Goal: Information Seeking & Learning: Check status

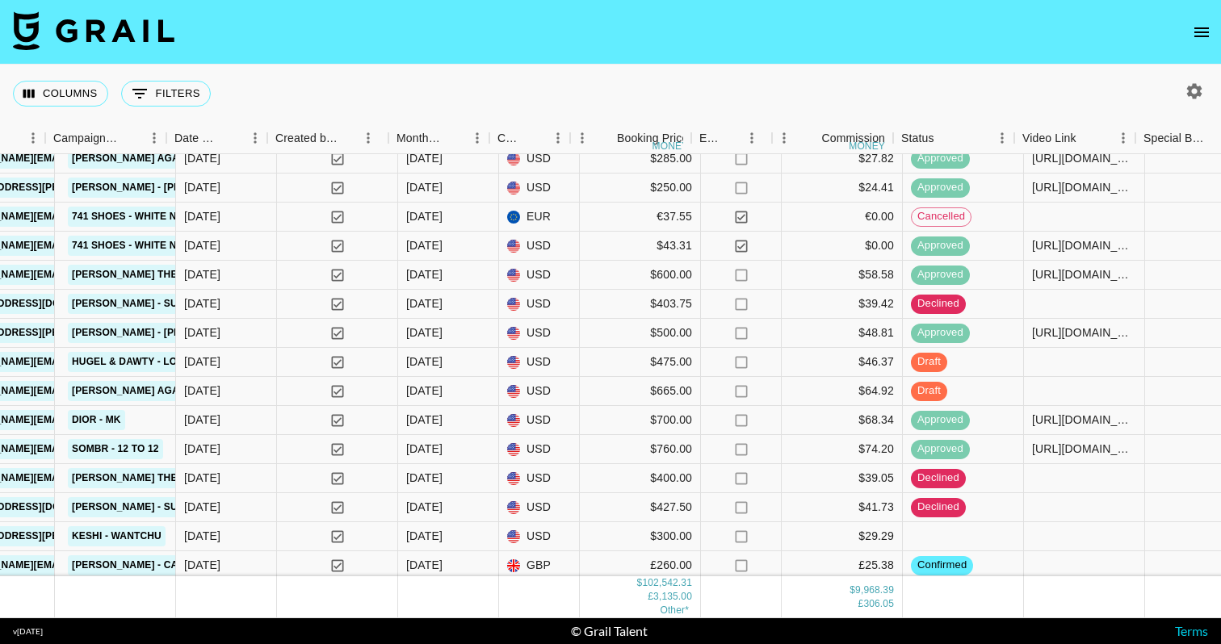
scroll to position [4671, 999]
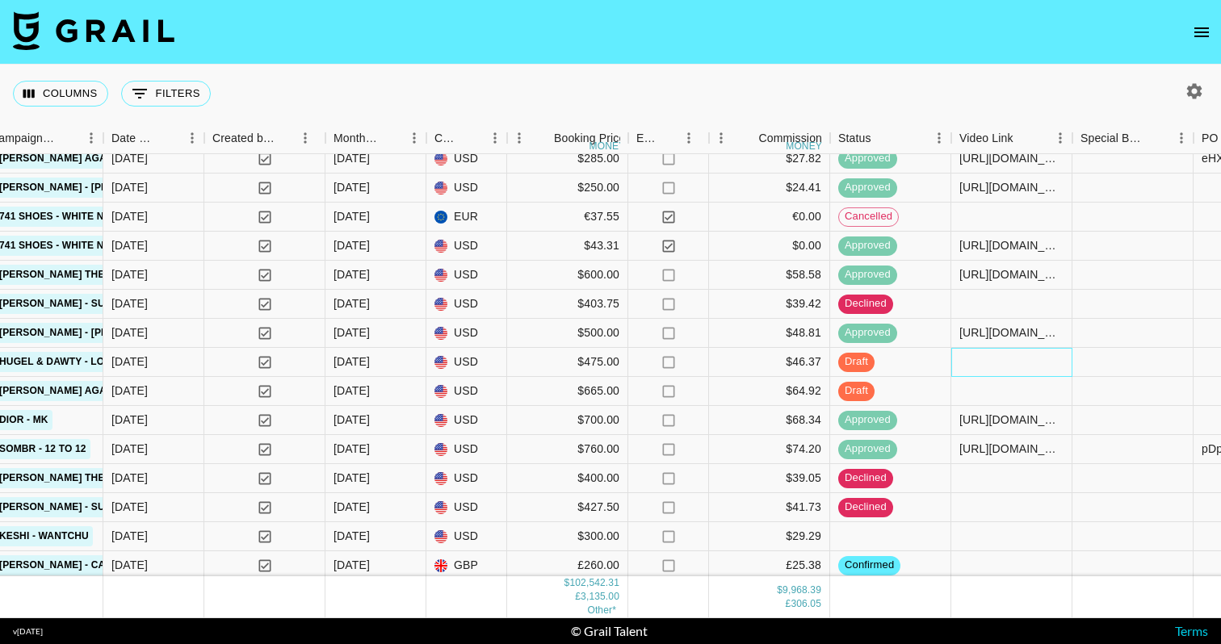
click at [1010, 365] on div at bounding box center [1011, 362] width 121 height 29
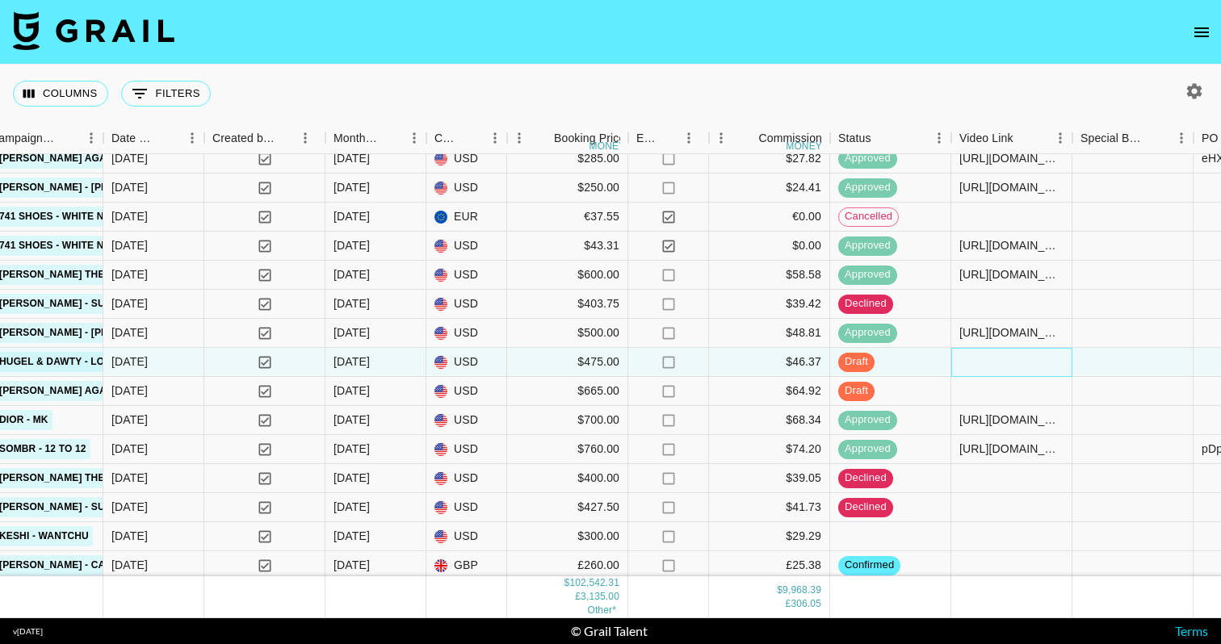
click at [1010, 365] on div at bounding box center [1011, 362] width 121 height 29
type input "[URL][DOMAIN_NAME][DOMAIN_NAME]"
click at [1101, 358] on div at bounding box center [1132, 362] width 121 height 29
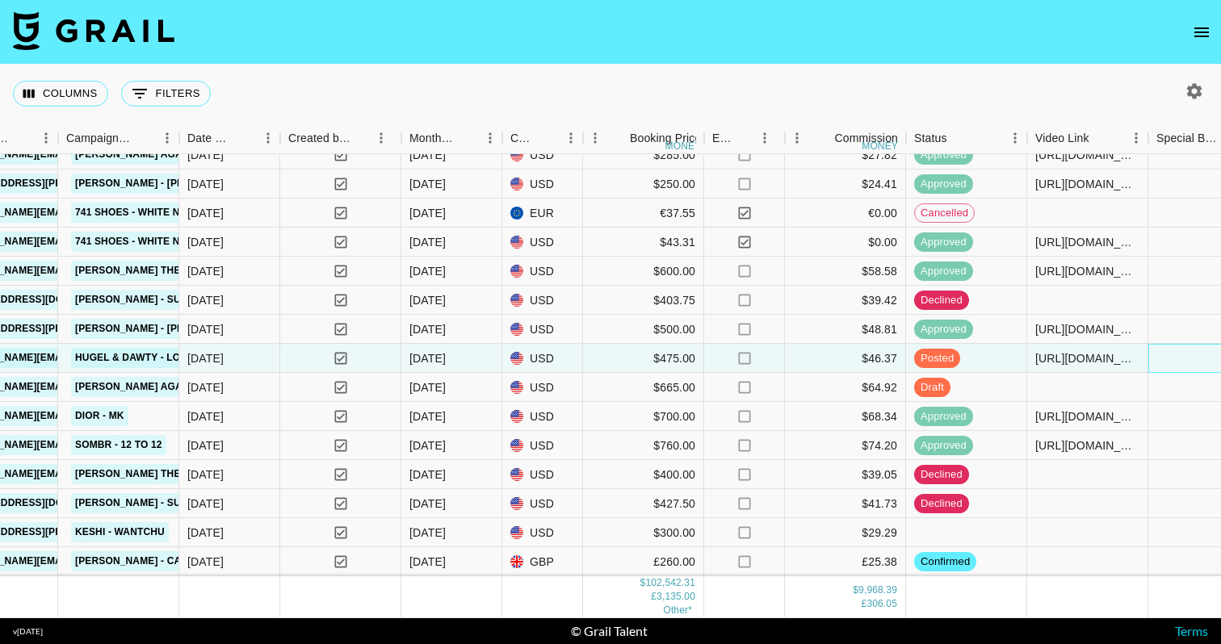
scroll to position [4391, 923]
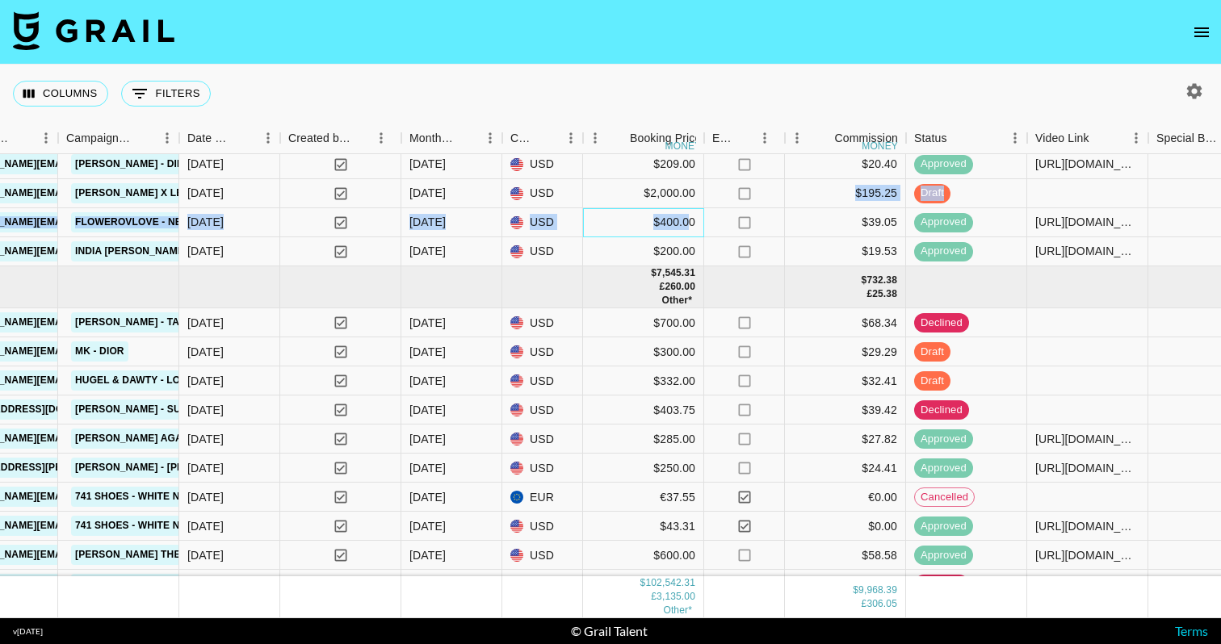
drag, startPoint x: 691, startPoint y: 219, endPoint x: 691, endPoint y: 201, distance: 17.8
click at [691, 201] on div "xapkskOGp8QavM8Tf5un recNKZj8qB2mWHwok sv3ngali1 [PERSON_NAME][EMAIL_ADDRESS][D…" at bounding box center [629, 418] width 3105 height 652
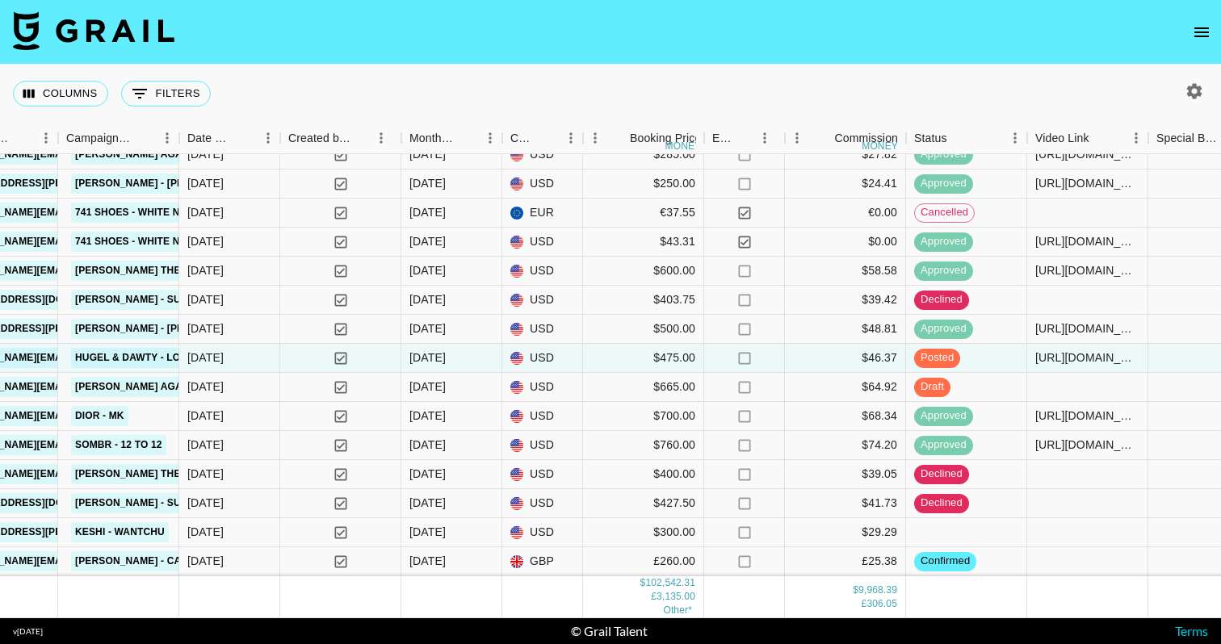
scroll to position [4675, 923]
click at [1194, 83] on icon "button" at bounding box center [1194, 91] width 19 height 19
select select "[DATE]"
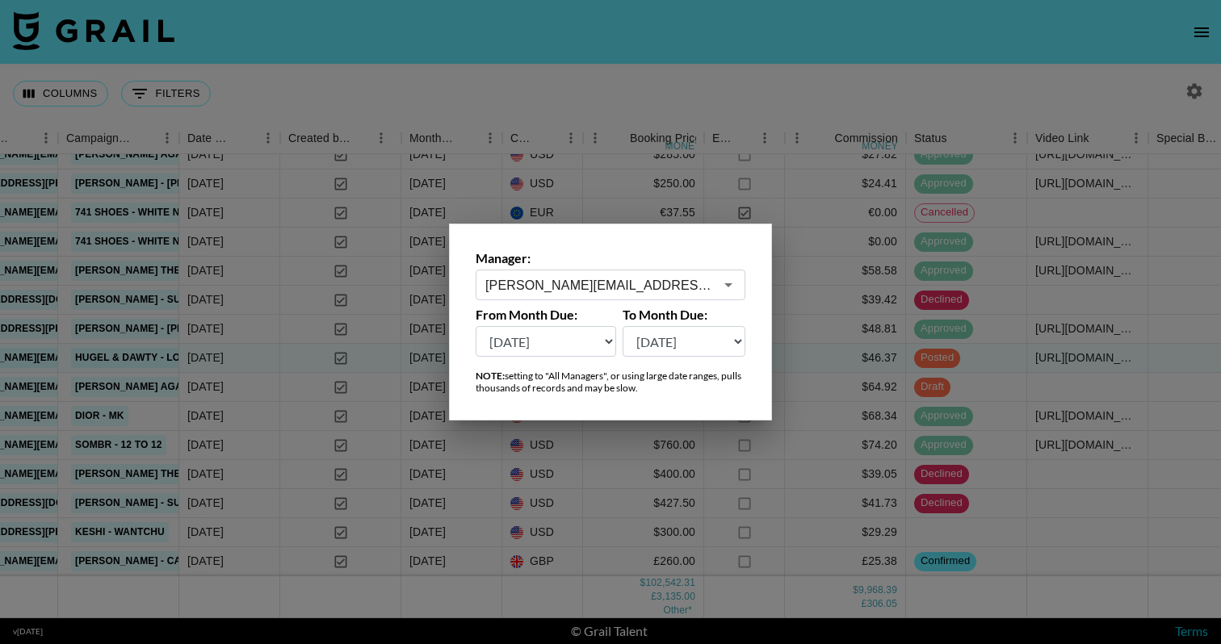
click at [725, 287] on icon "Open" at bounding box center [728, 284] width 19 height 19
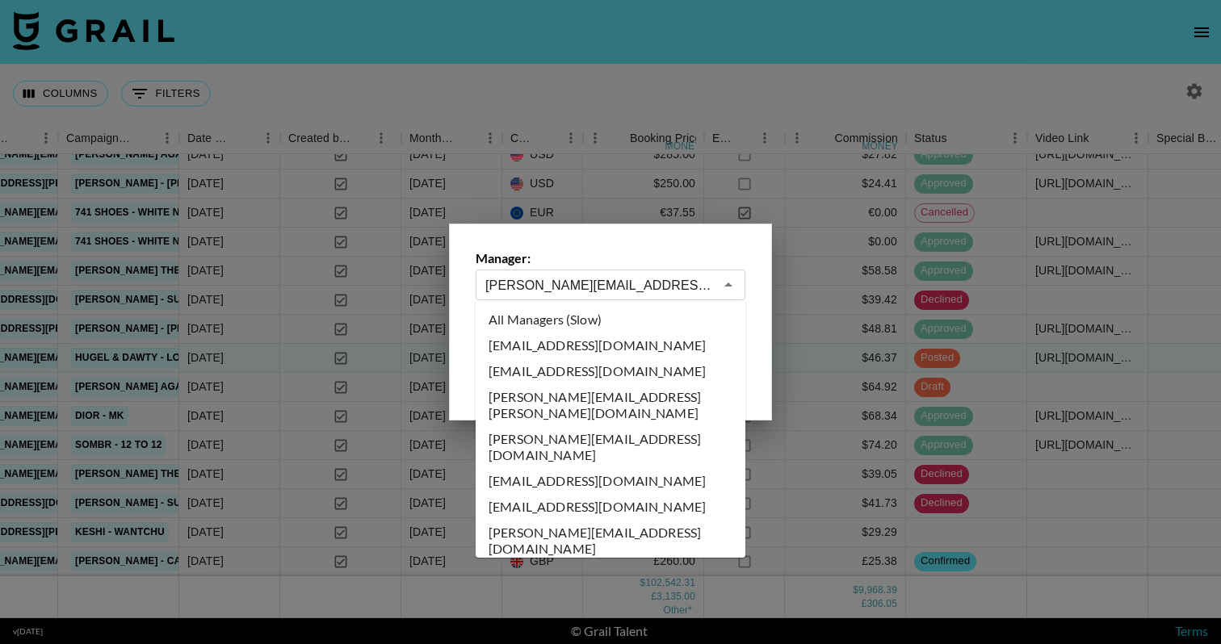
scroll to position [0, 0]
click at [571, 314] on li "All Managers (Slow)" at bounding box center [611, 320] width 270 height 26
type input "All Managers (Slow)"
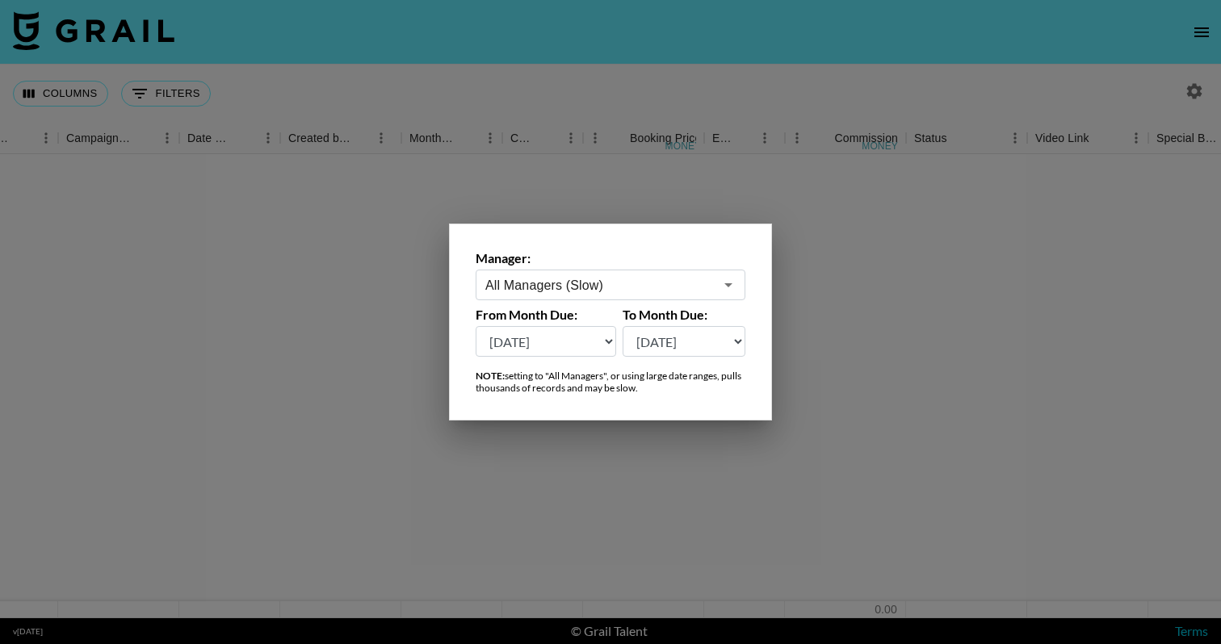
scroll to position [0, 923]
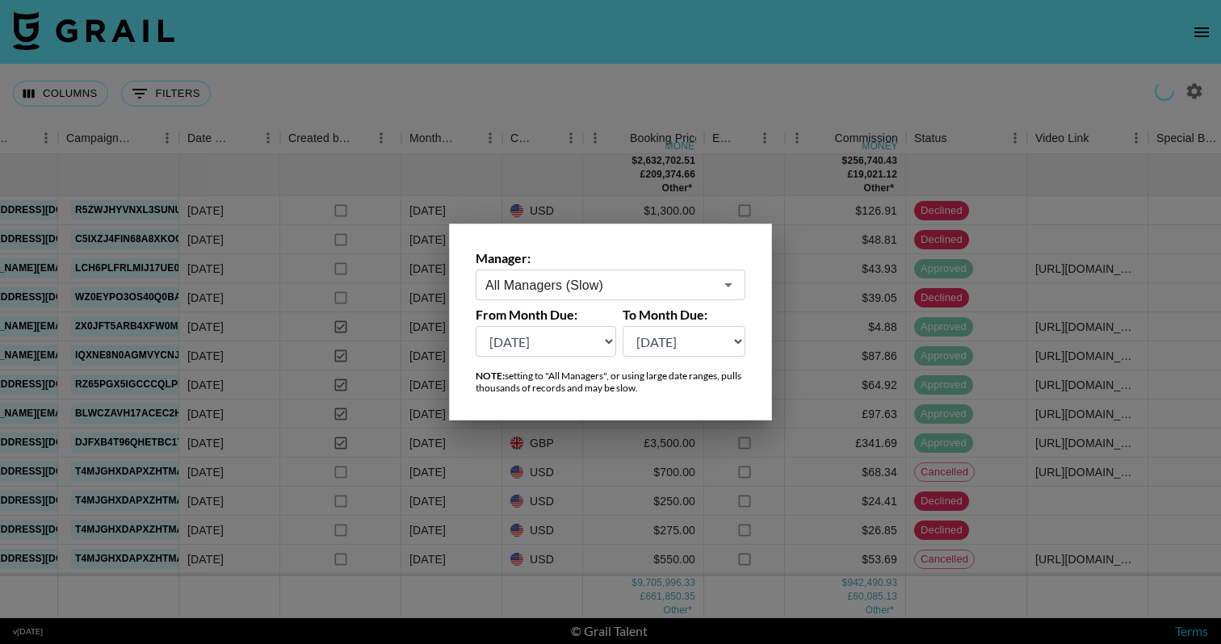
click at [602, 463] on div at bounding box center [610, 322] width 1221 height 644
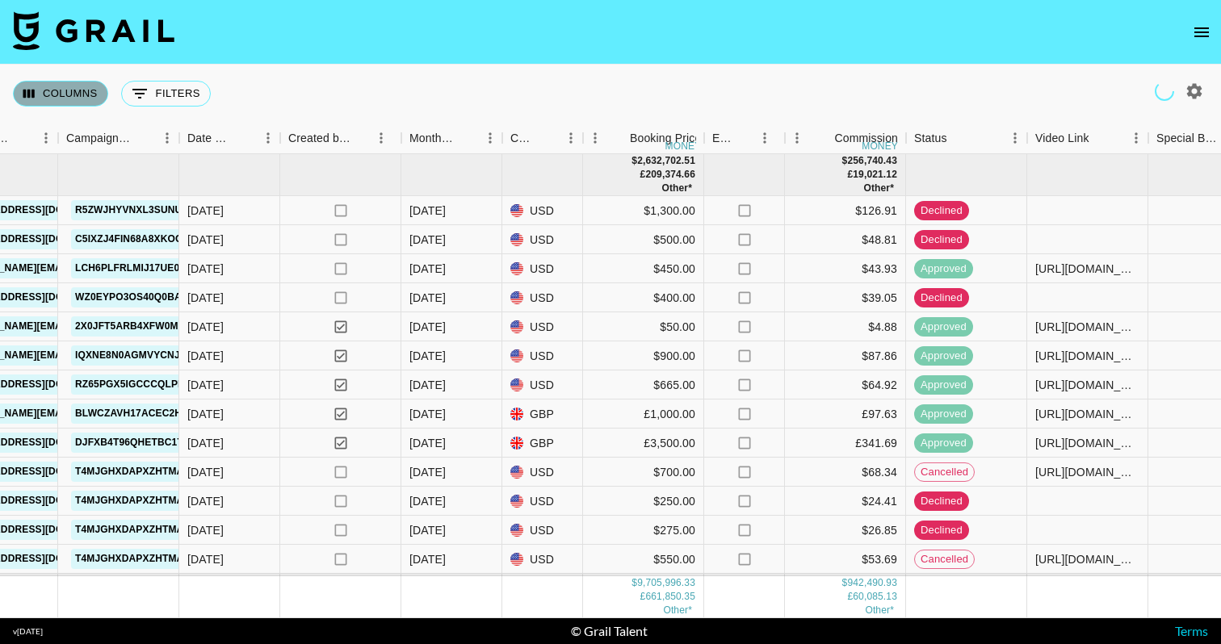
click at [60, 101] on button "Columns" at bounding box center [60, 94] width 95 height 26
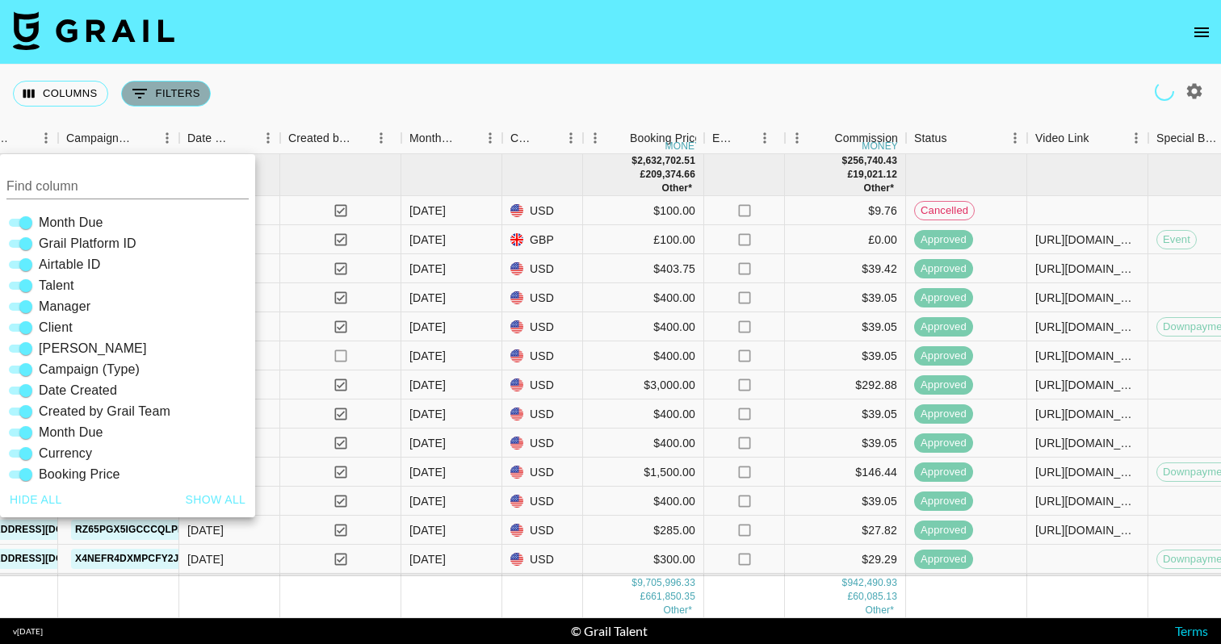
click at [153, 87] on button "0 Filters" at bounding box center [166, 94] width 90 height 26
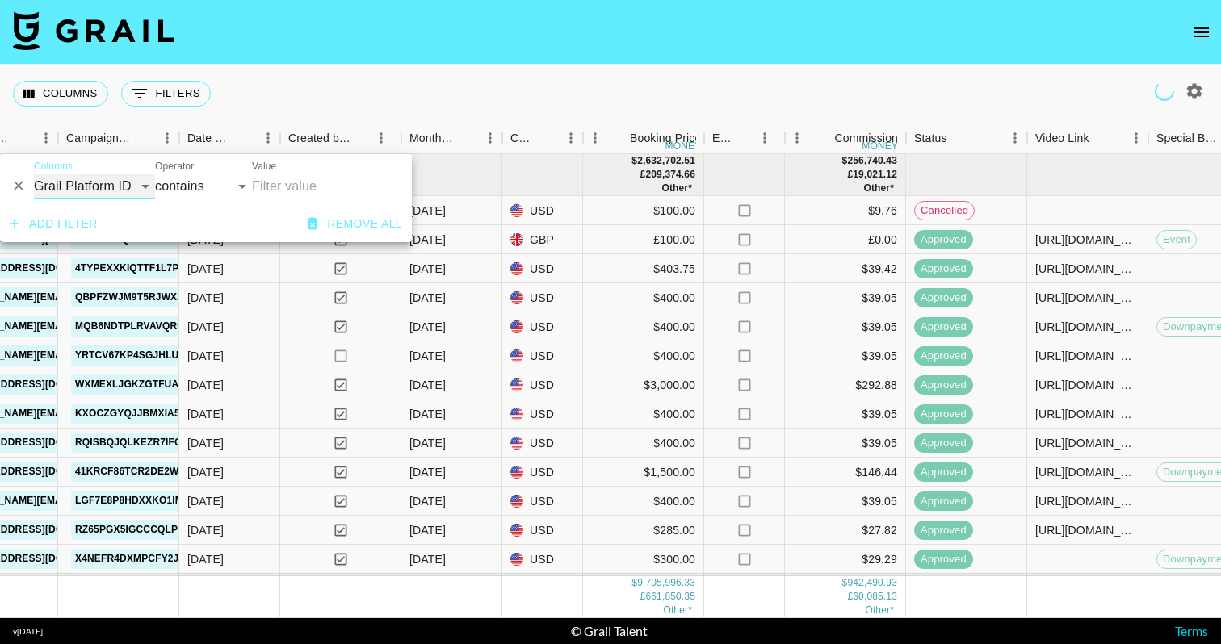
drag, startPoint x: 94, startPoint y: 189, endPoint x: 107, endPoint y: 271, distance: 83.2
click at [94, 189] on select "Grail Platform ID Airtable ID Talent Manager Client [PERSON_NAME] Campaign (Typ…" at bounding box center [94, 187] width 121 height 26
select select "clientId"
select select "is"
click at [316, 189] on input "Value" at bounding box center [361, 186] width 218 height 25
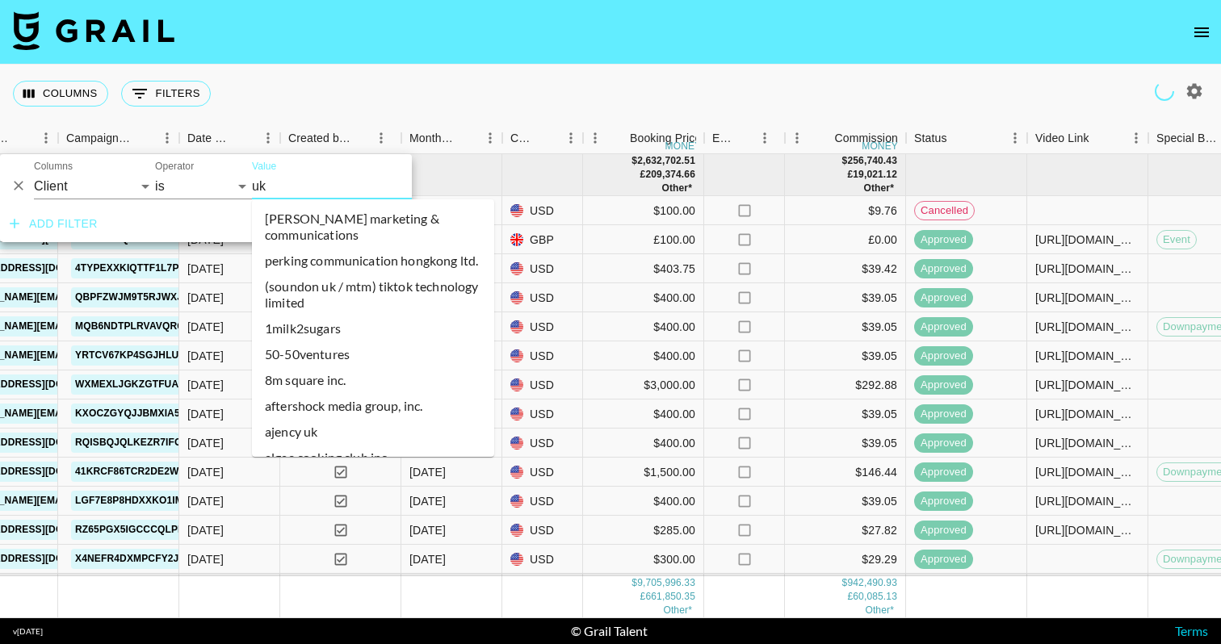
type input "ukl"
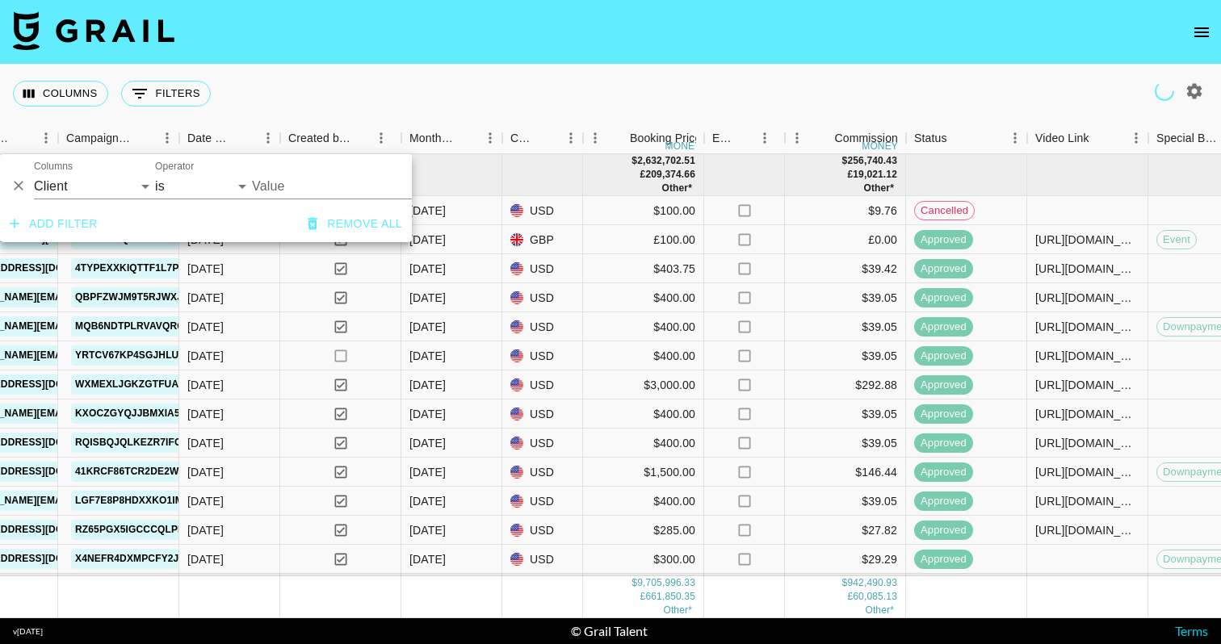
click at [274, 193] on input "Value" at bounding box center [361, 186] width 218 height 25
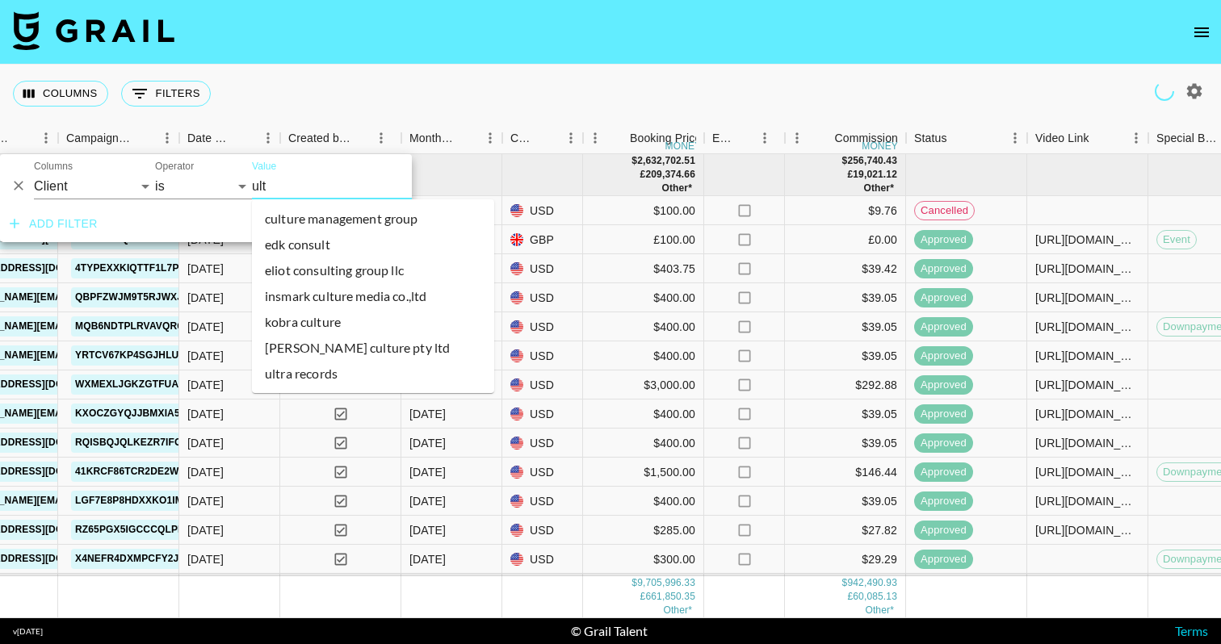
type input "ultr"
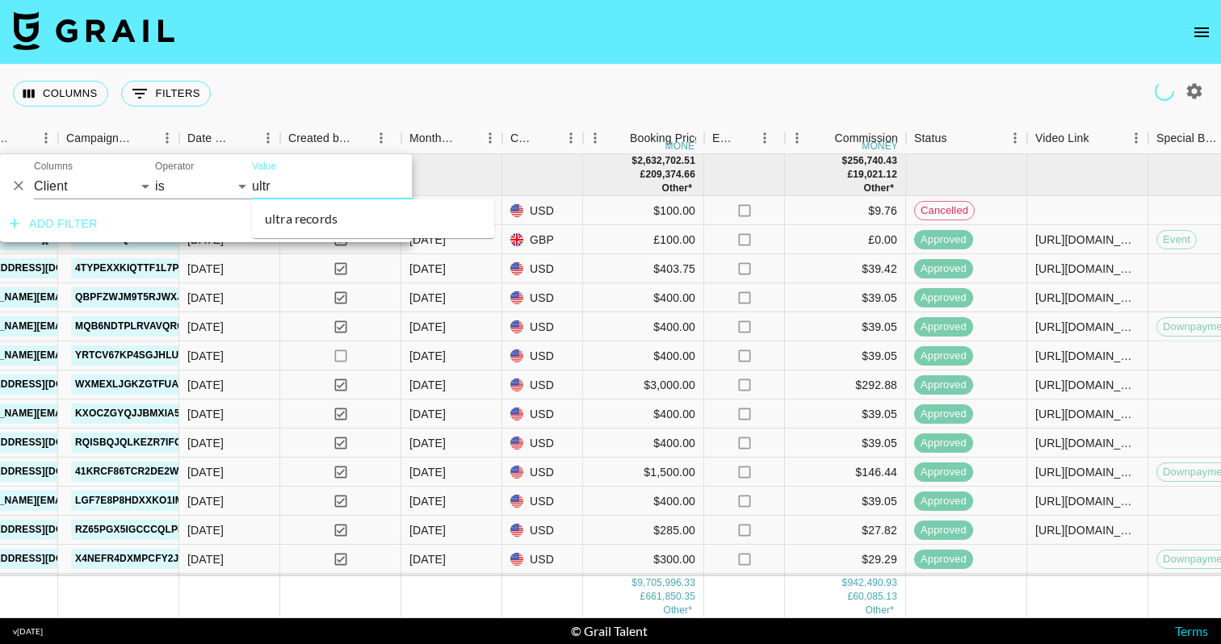
click at [306, 216] on li "ultra records" at bounding box center [373, 219] width 242 height 26
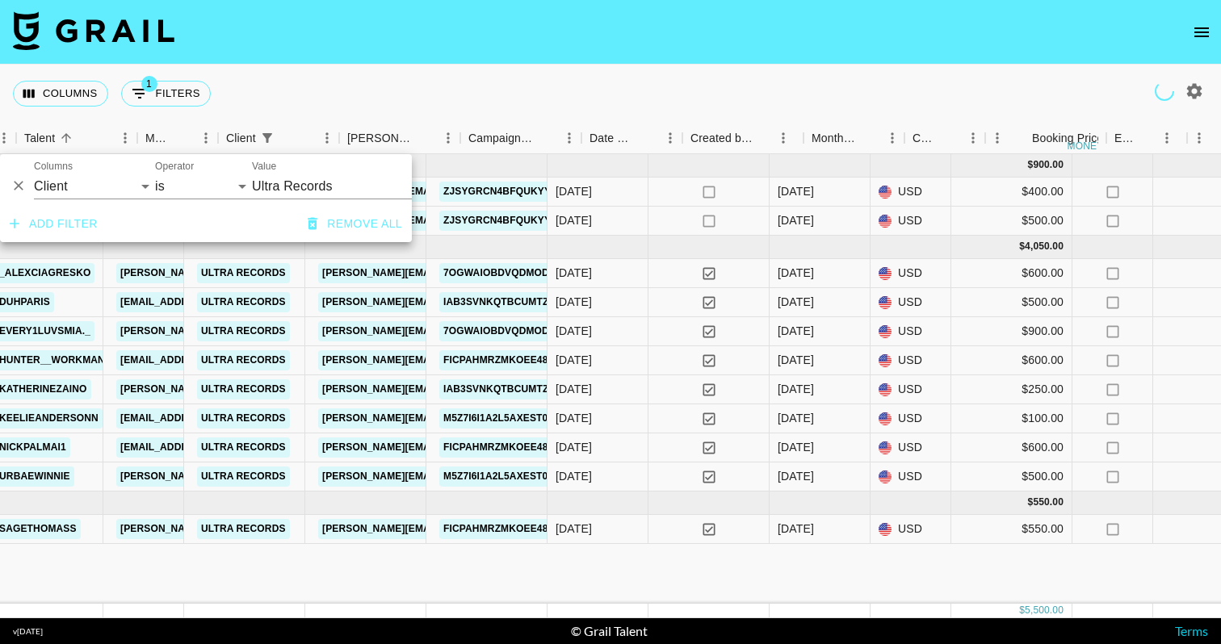
scroll to position [-1, 0]
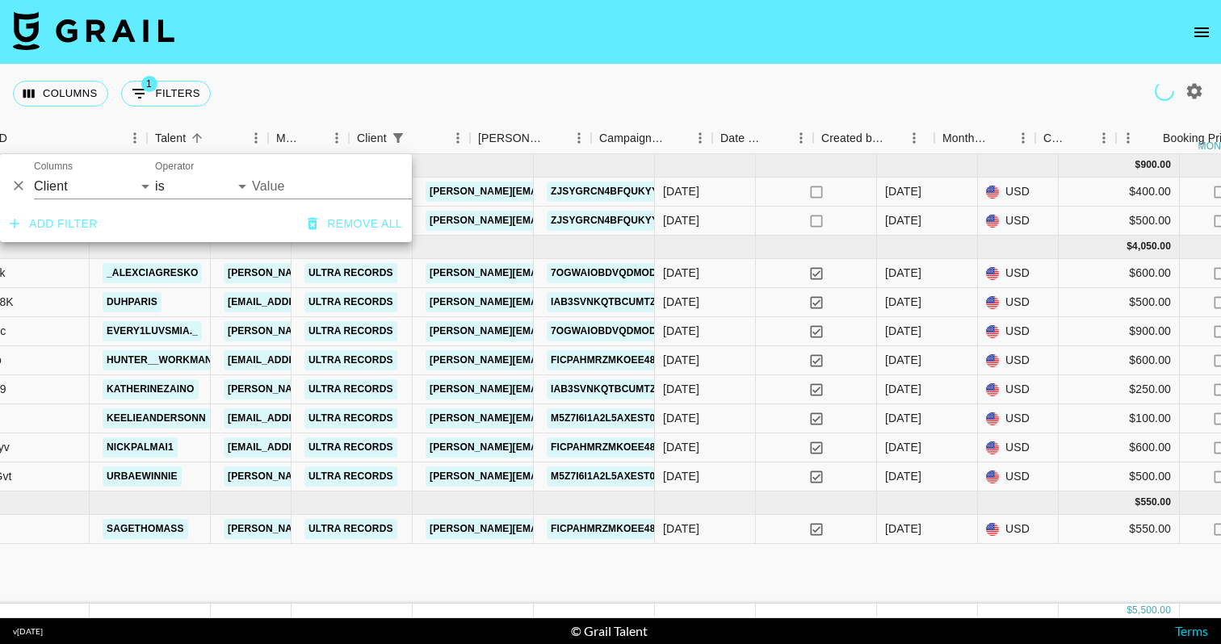
type input "Ultra Records"
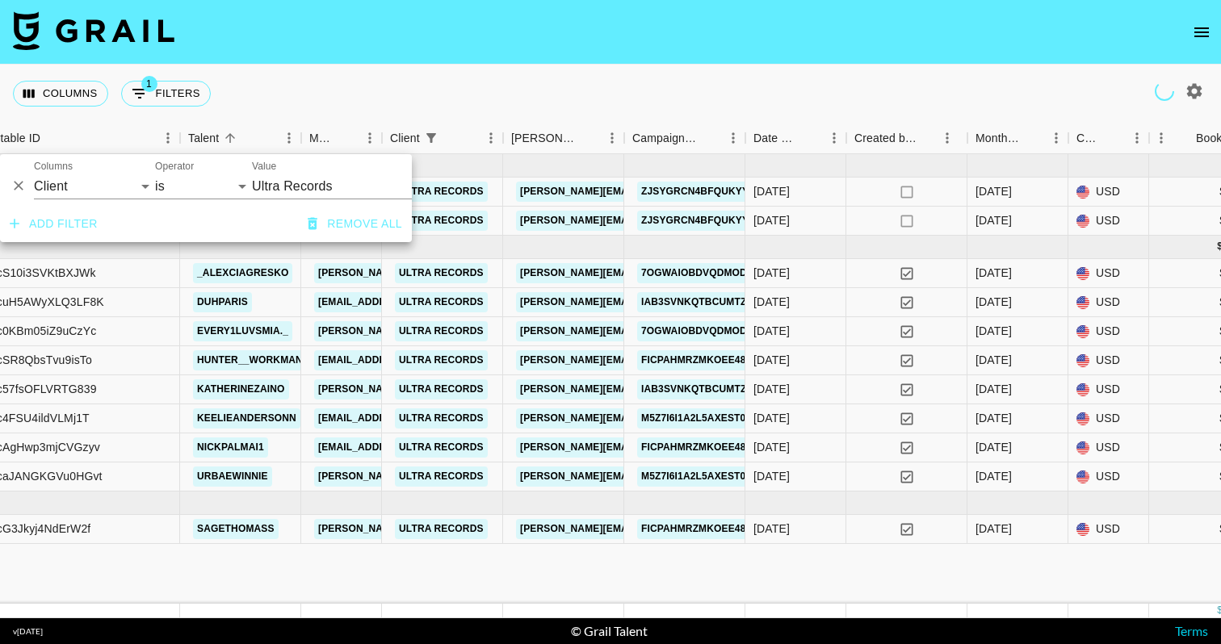
scroll to position [0, 310]
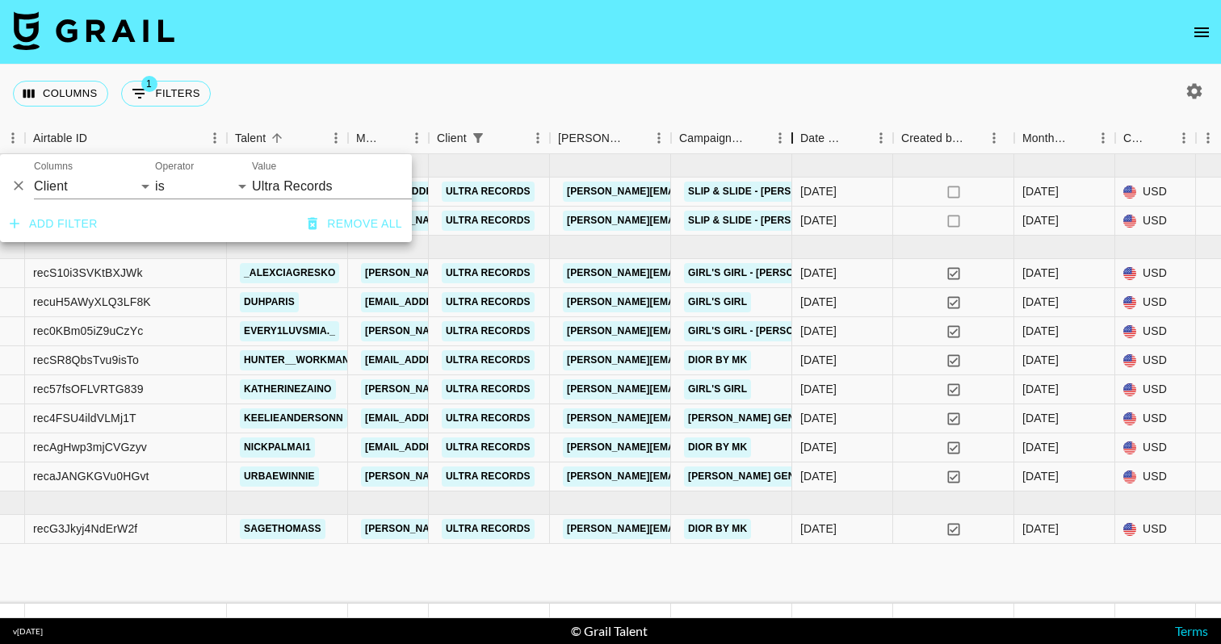
drag, startPoint x: 794, startPoint y: 128, endPoint x: 870, endPoint y: 132, distance: 76.8
click at [802, 132] on div "Campaign (Type)" at bounding box center [791, 138] width 19 height 31
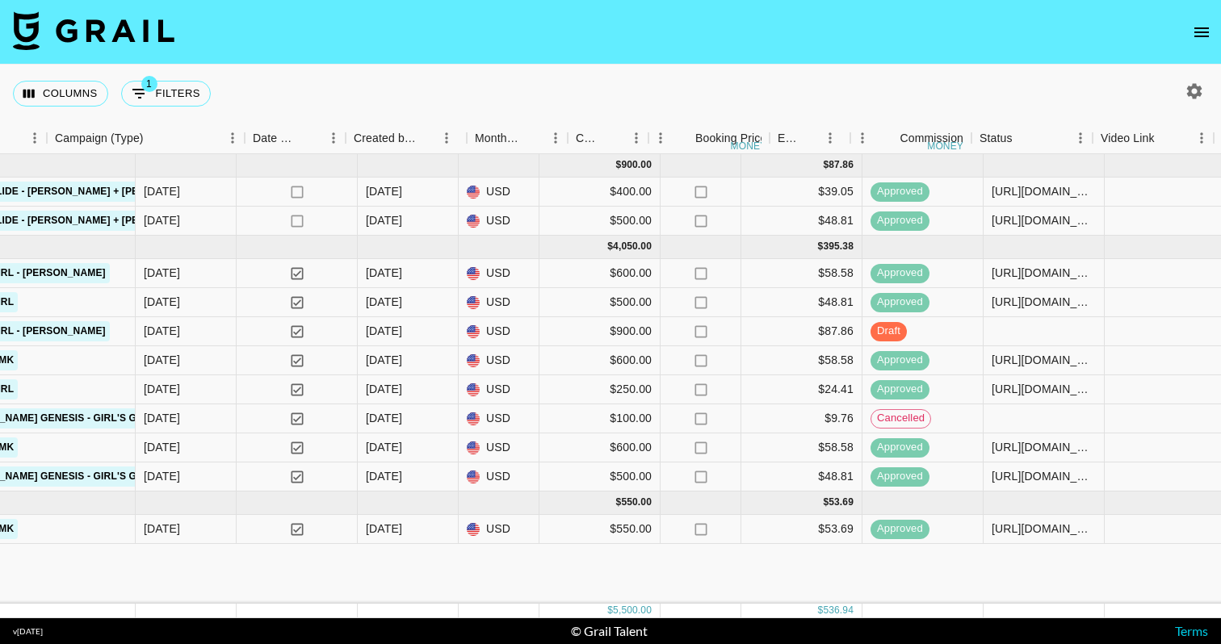
scroll to position [0, 1056]
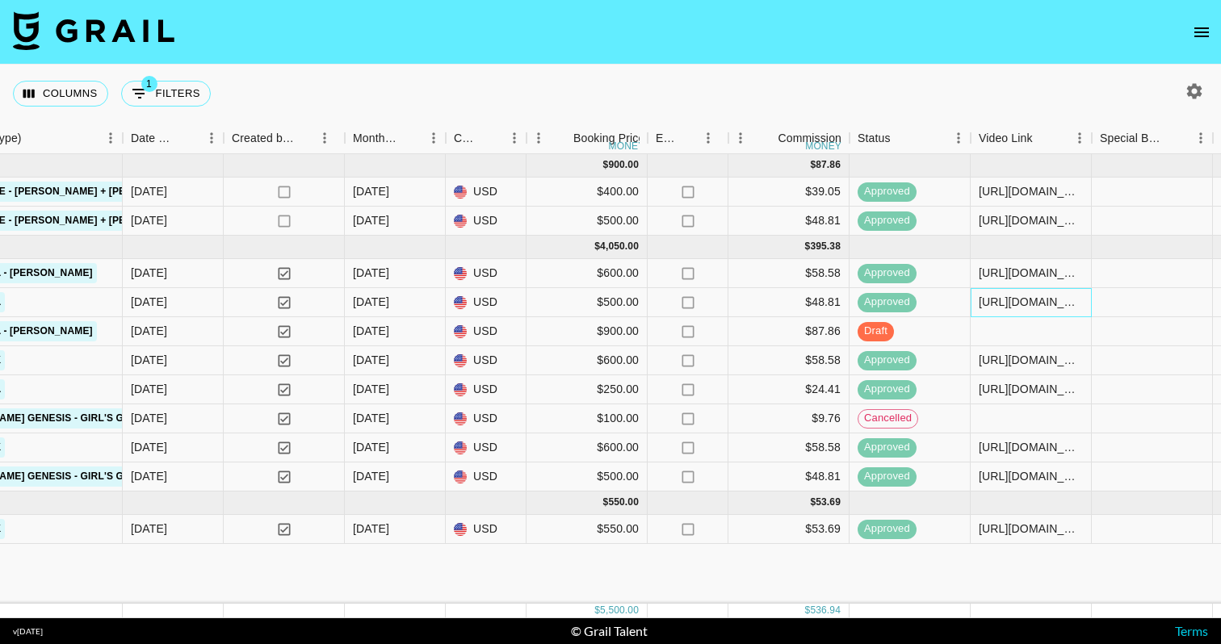
click at [987, 305] on div "[URL][DOMAIN_NAME]" at bounding box center [1031, 302] width 104 height 16
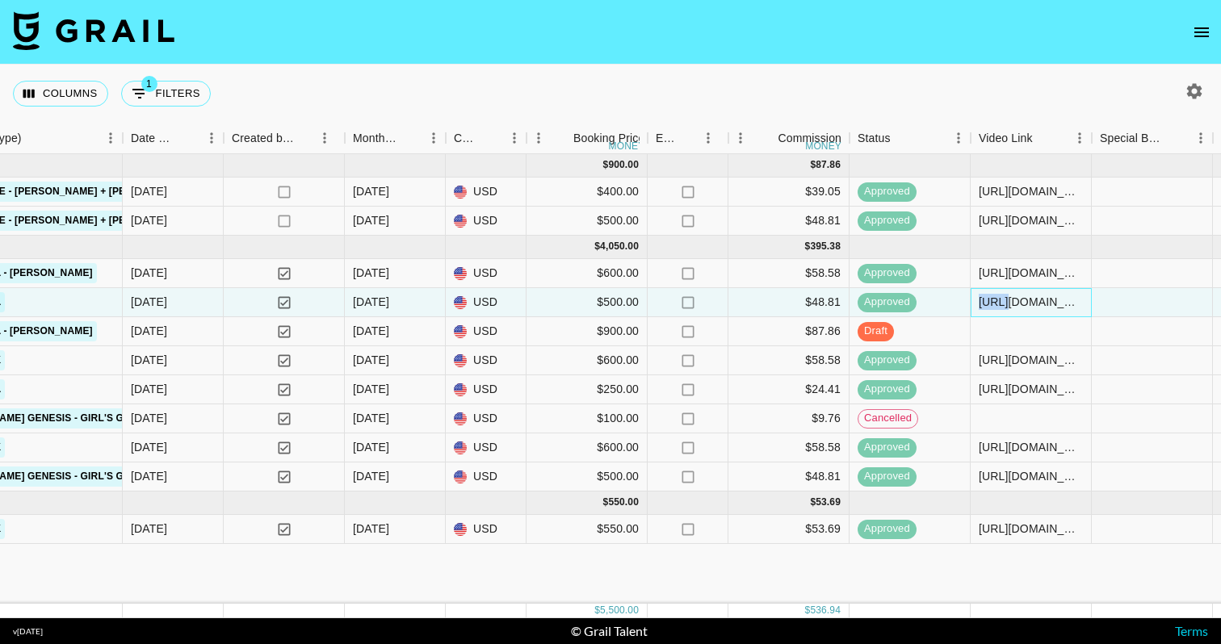
click at [987, 305] on div "[URL][DOMAIN_NAME]" at bounding box center [1031, 302] width 104 height 16
copy div "[URL][DOMAIN_NAME]"
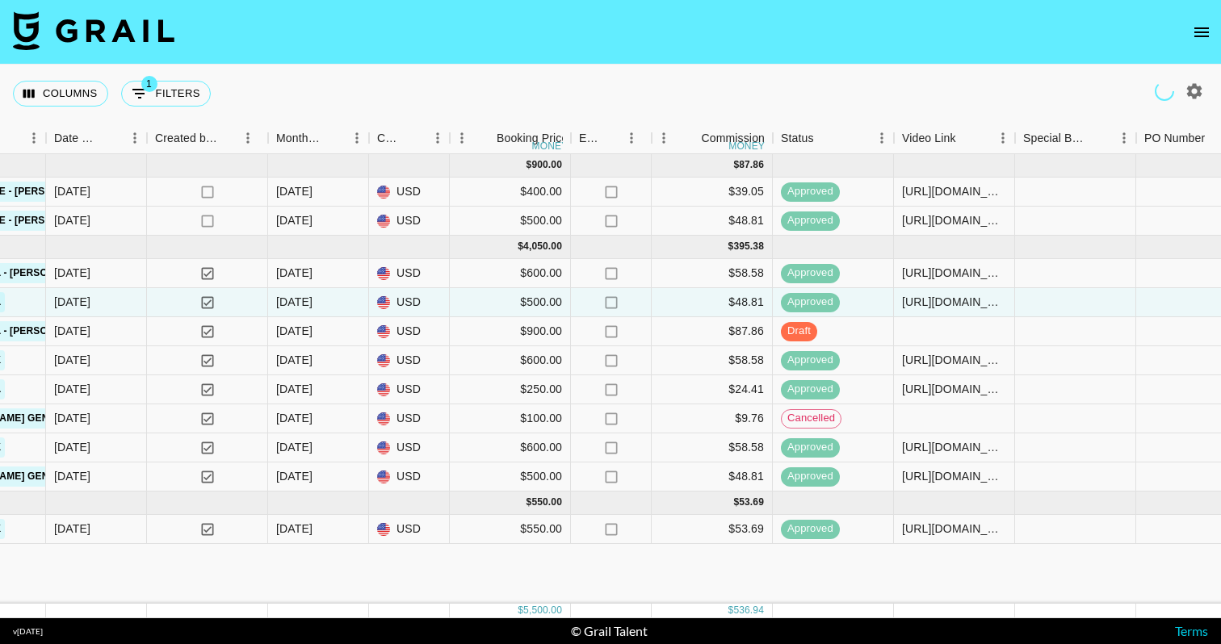
click at [190, 79] on div "Columns 1 Filters + Booking" at bounding box center [115, 94] width 204 height 58
click at [183, 97] on button "1 Filters" at bounding box center [166, 94] width 90 height 26
select select "clientId"
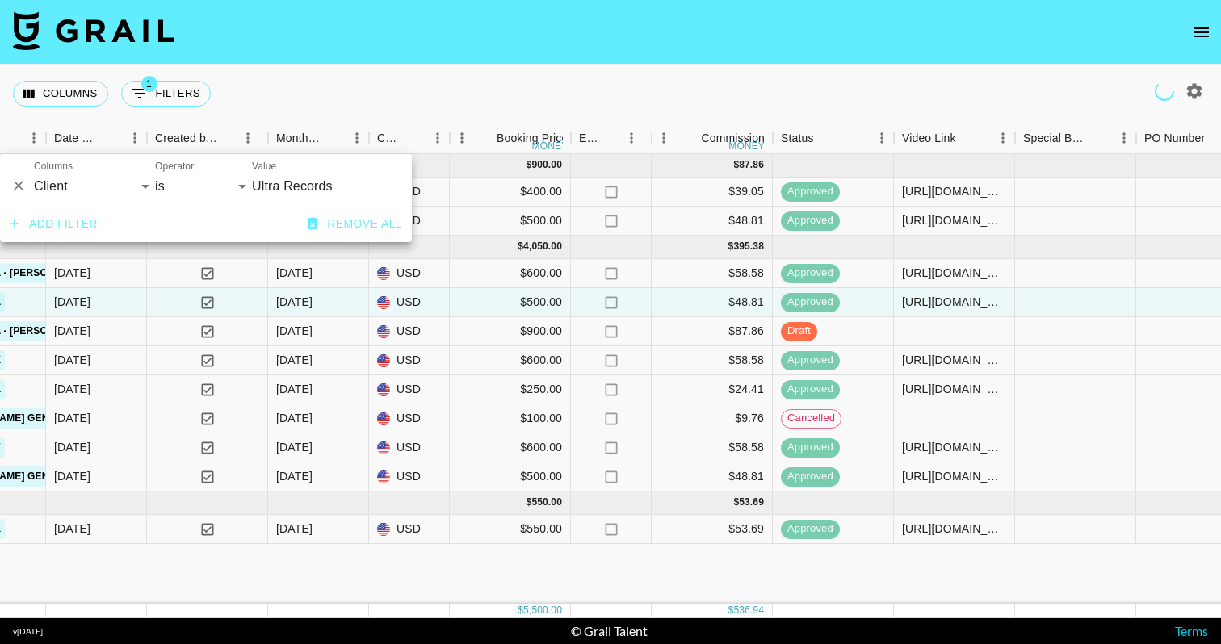
click at [269, 177] on input "Ultra Records" at bounding box center [350, 186] width 197 height 25
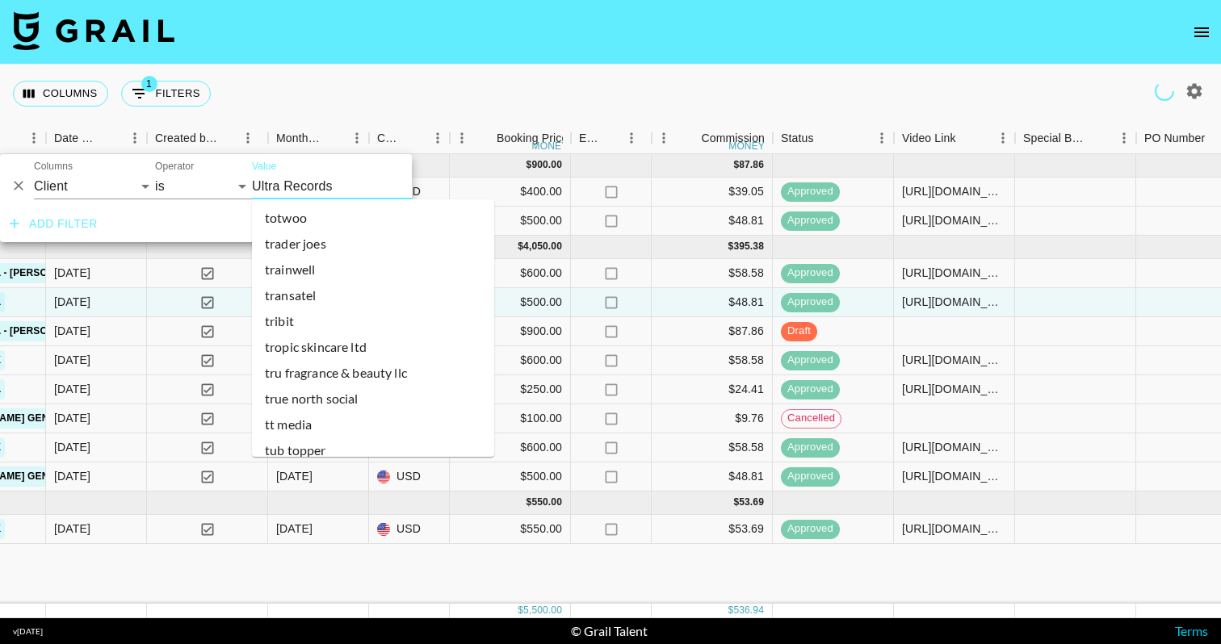
click at [269, 177] on input "Ultra Records" at bounding box center [350, 186] width 197 height 25
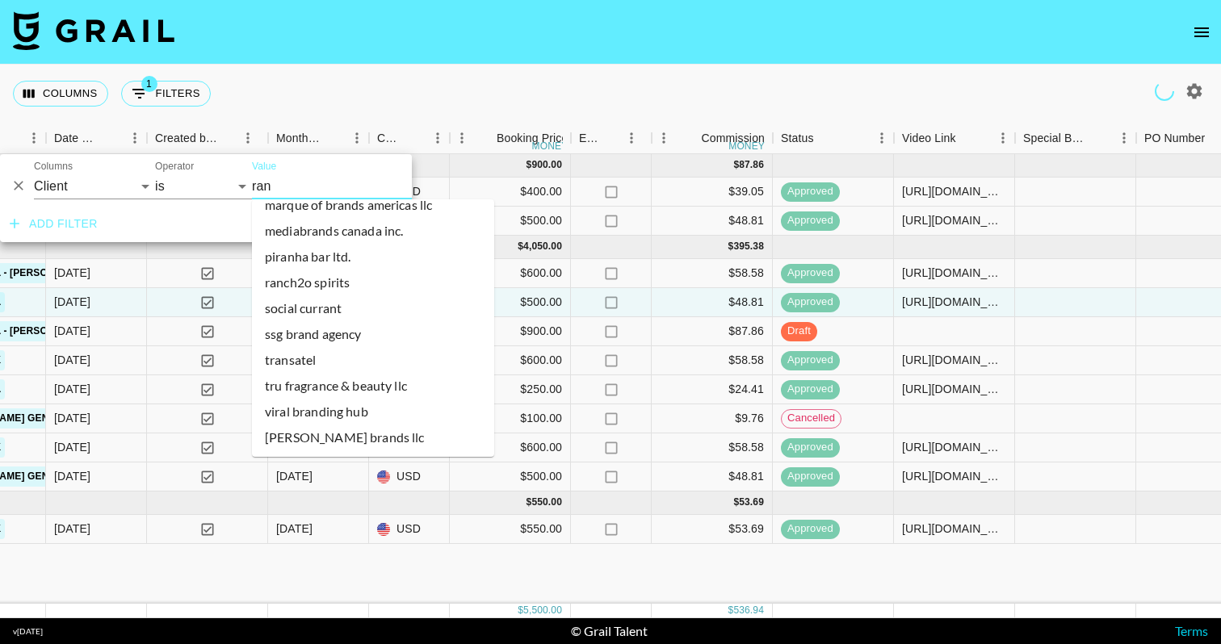
scroll to position [0, 0]
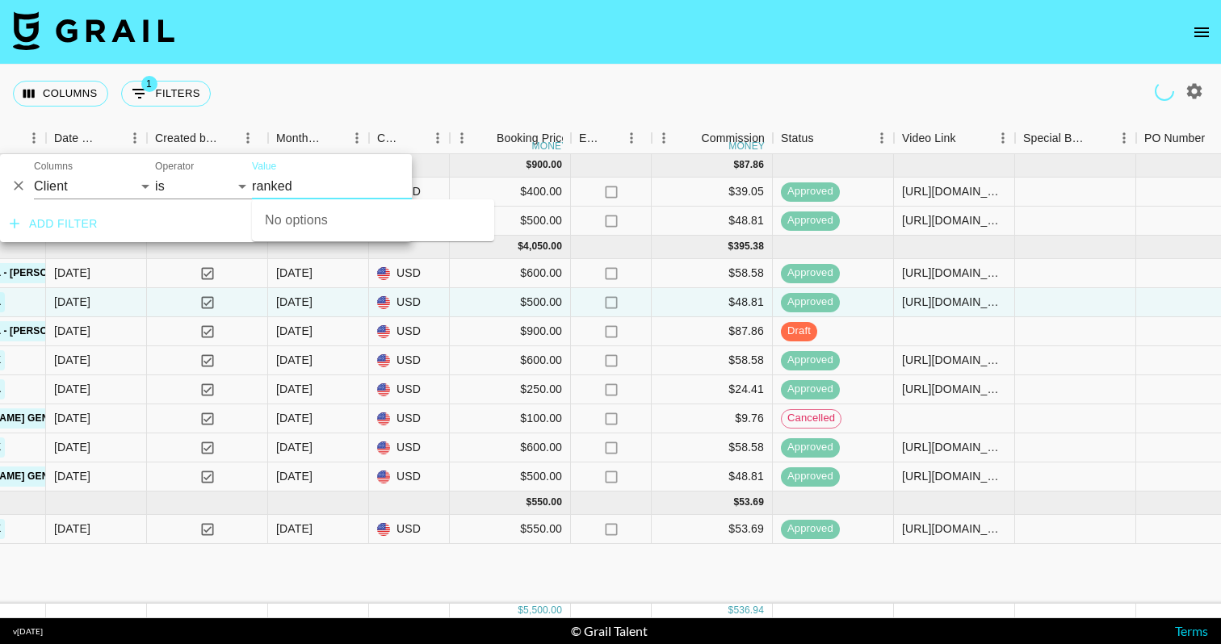
click at [268, 186] on input "ranked" at bounding box center [350, 186] width 197 height 25
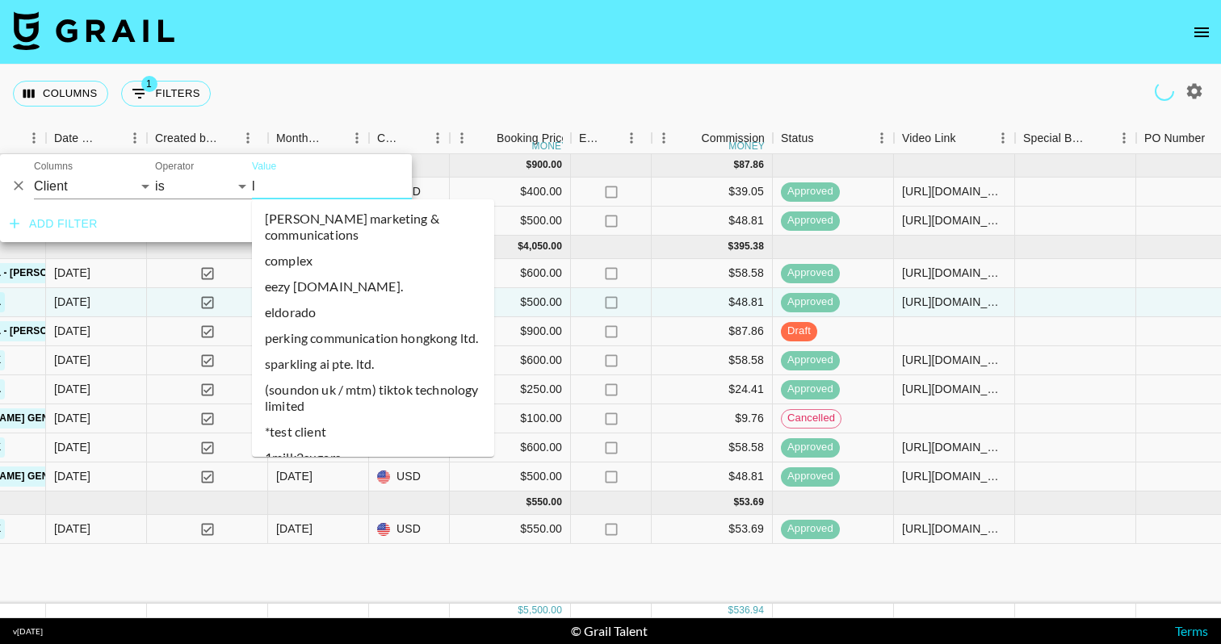
type input "lu"
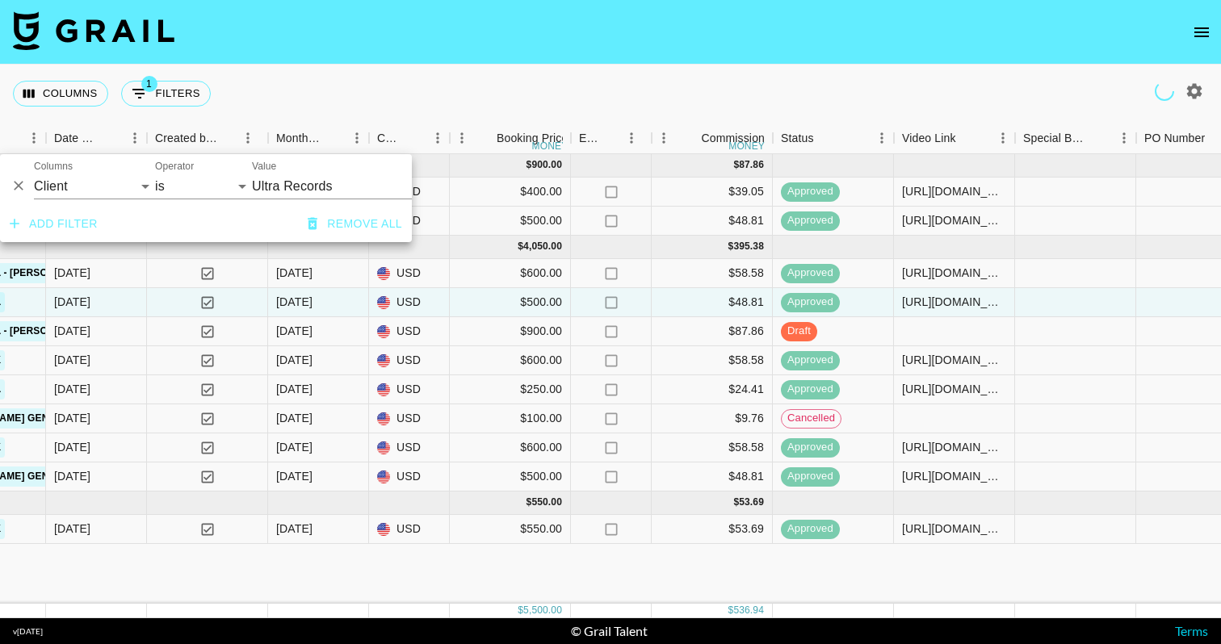
click at [306, 191] on input "Ultra Records" at bounding box center [350, 186] width 197 height 25
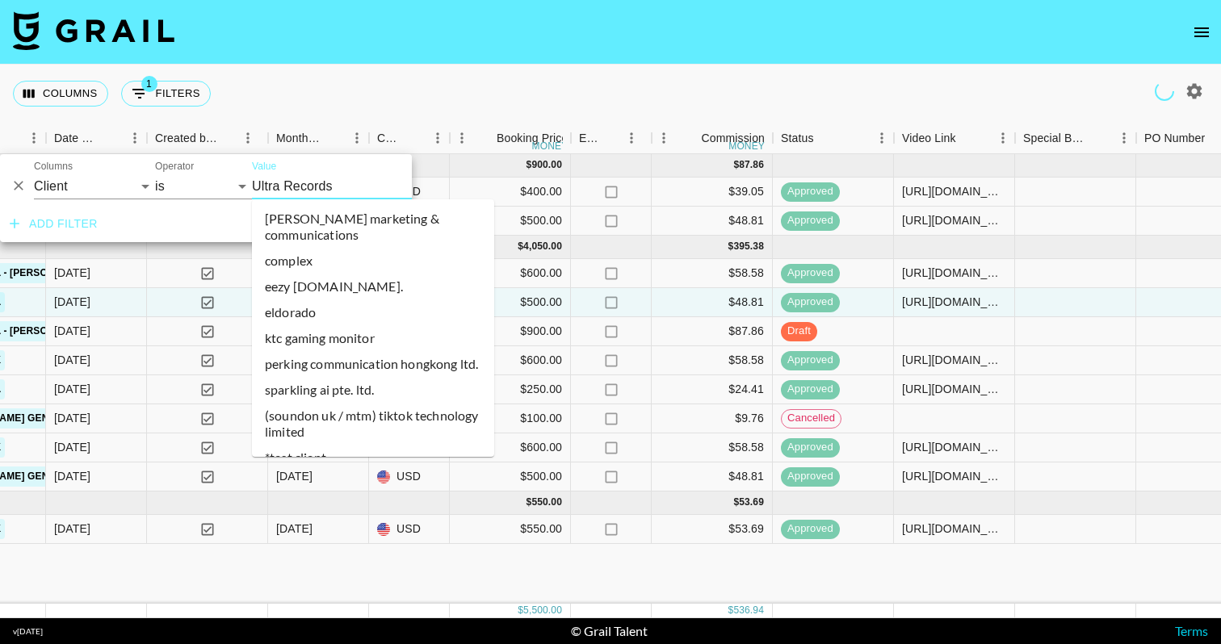
click at [306, 191] on input "Ultra Records" at bounding box center [350, 186] width 197 height 25
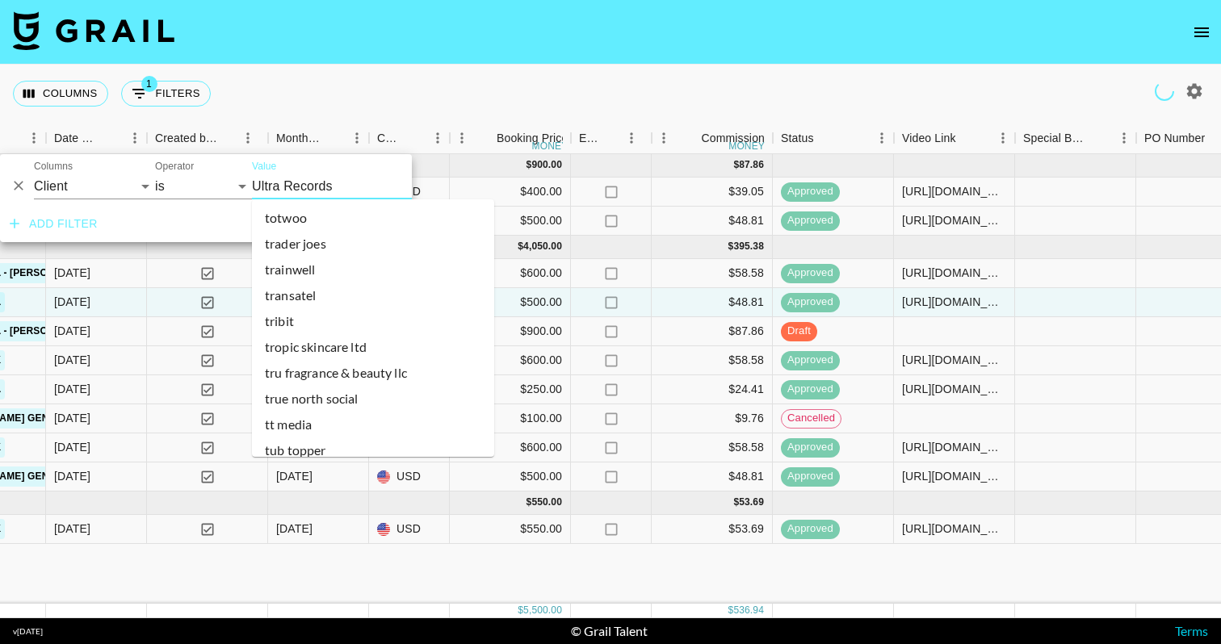
click at [306, 191] on input "Ultra Records" at bounding box center [350, 186] width 197 height 25
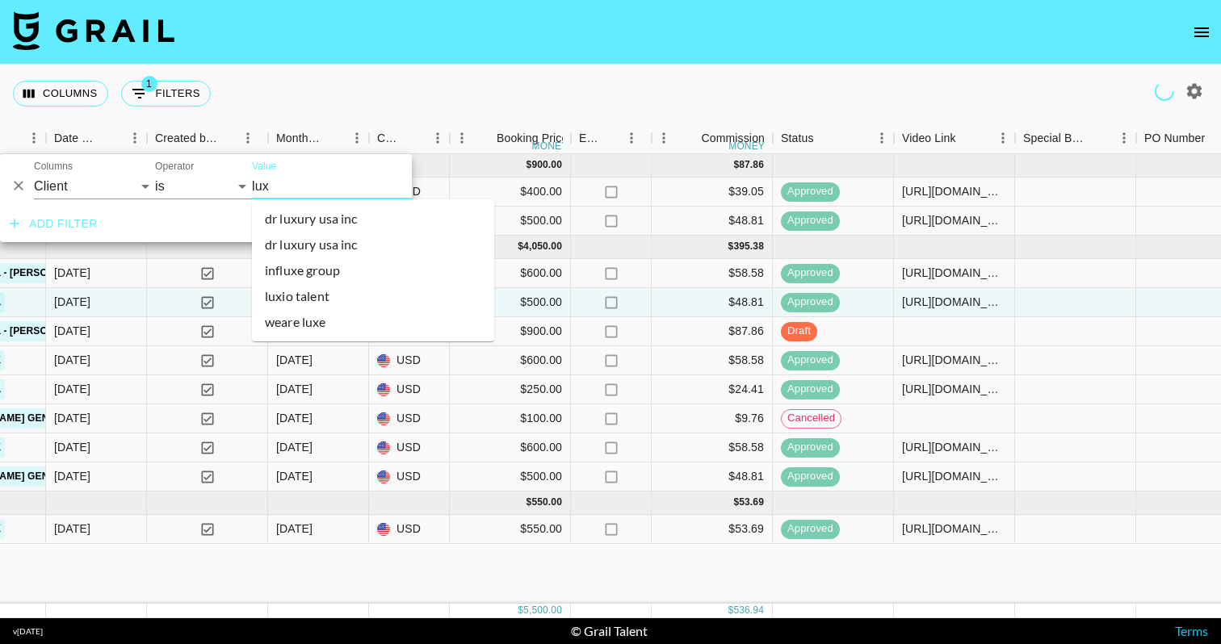
type input "luxi"
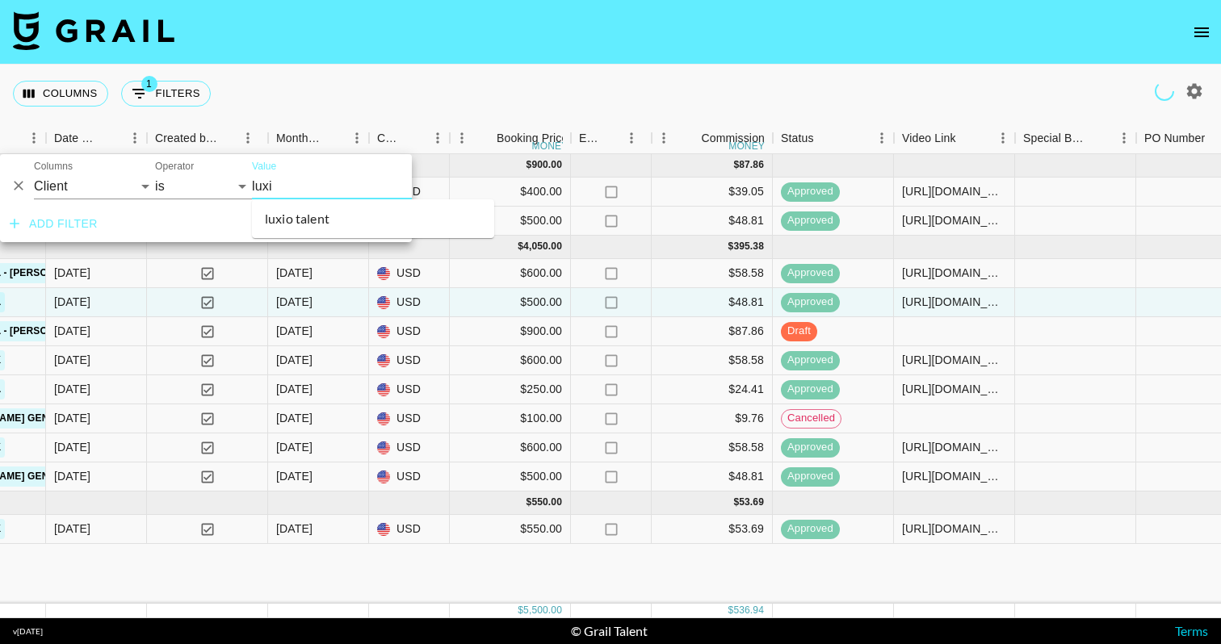
click at [326, 220] on button "Remove all" at bounding box center [354, 224] width 107 height 30
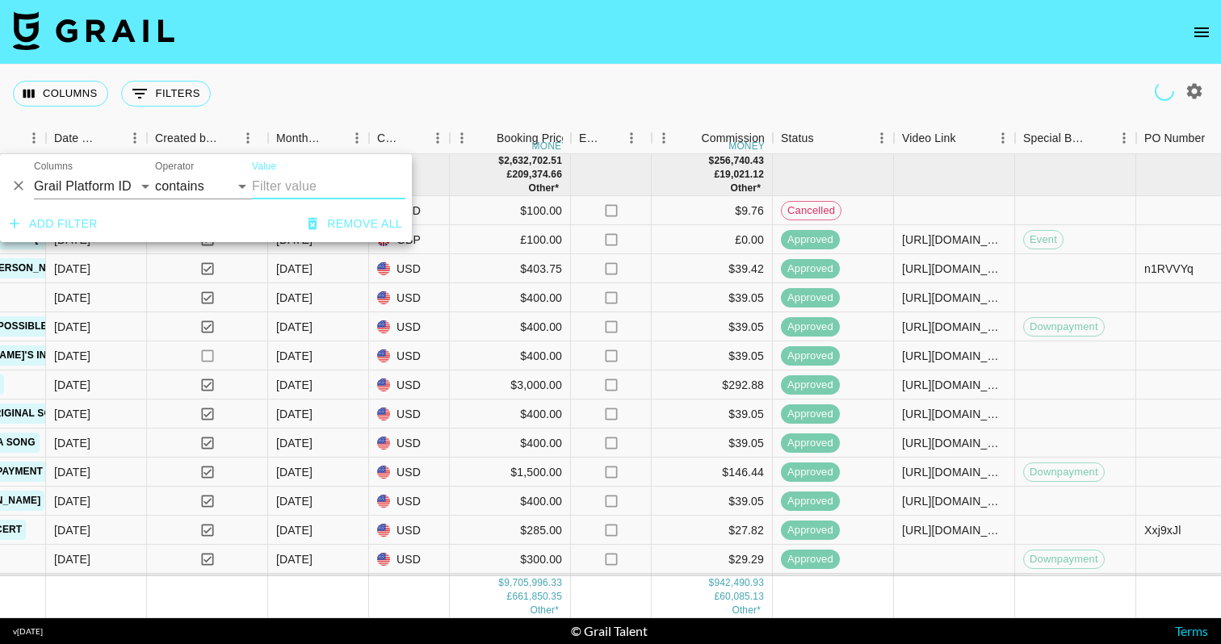
click at [308, 189] on input "Value" at bounding box center [328, 187] width 153 height 26
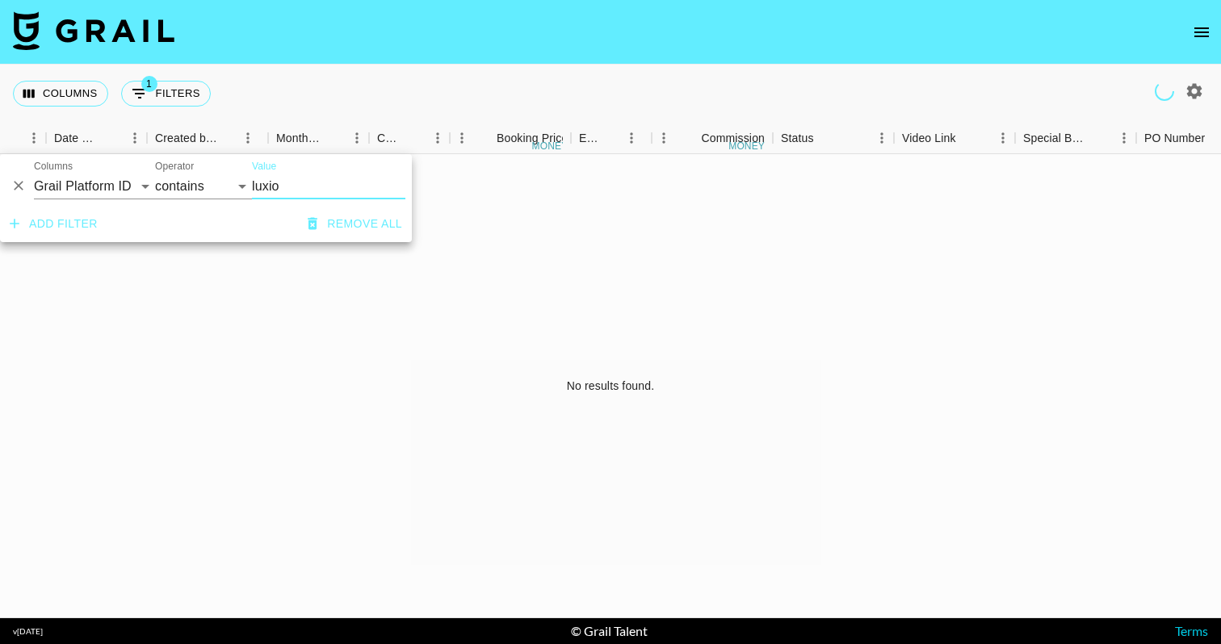
type input "luxio"
click at [349, 108] on div "Columns 1 Filters + Booking" at bounding box center [610, 94] width 1221 height 58
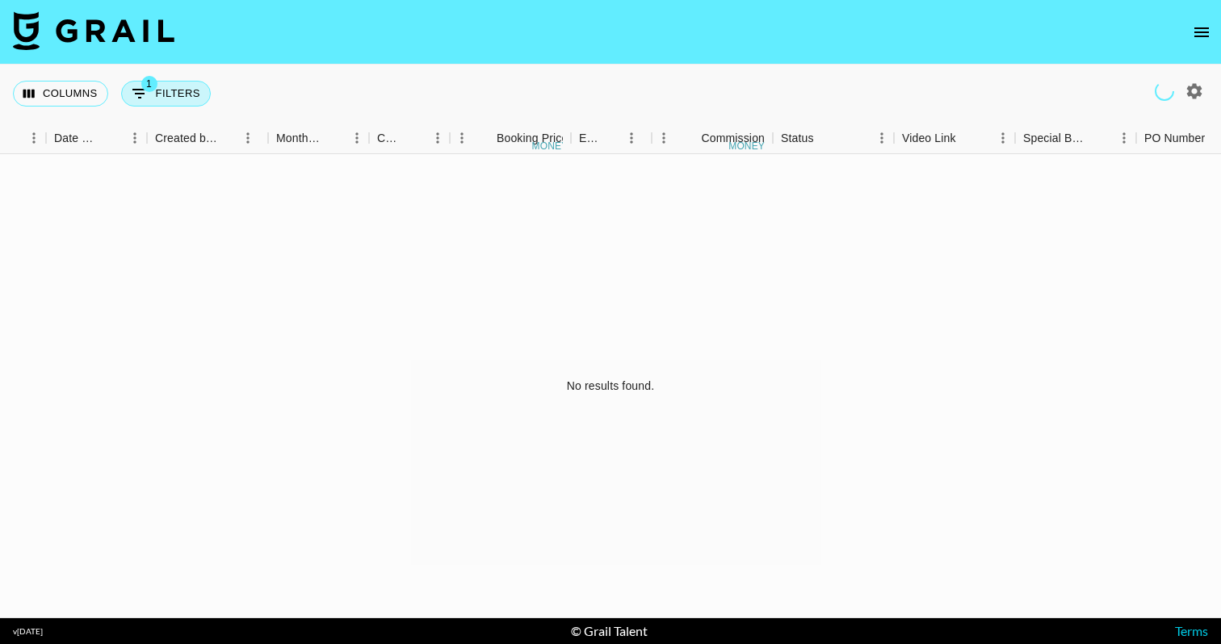
click at [168, 94] on button "1 Filters" at bounding box center [166, 94] width 90 height 26
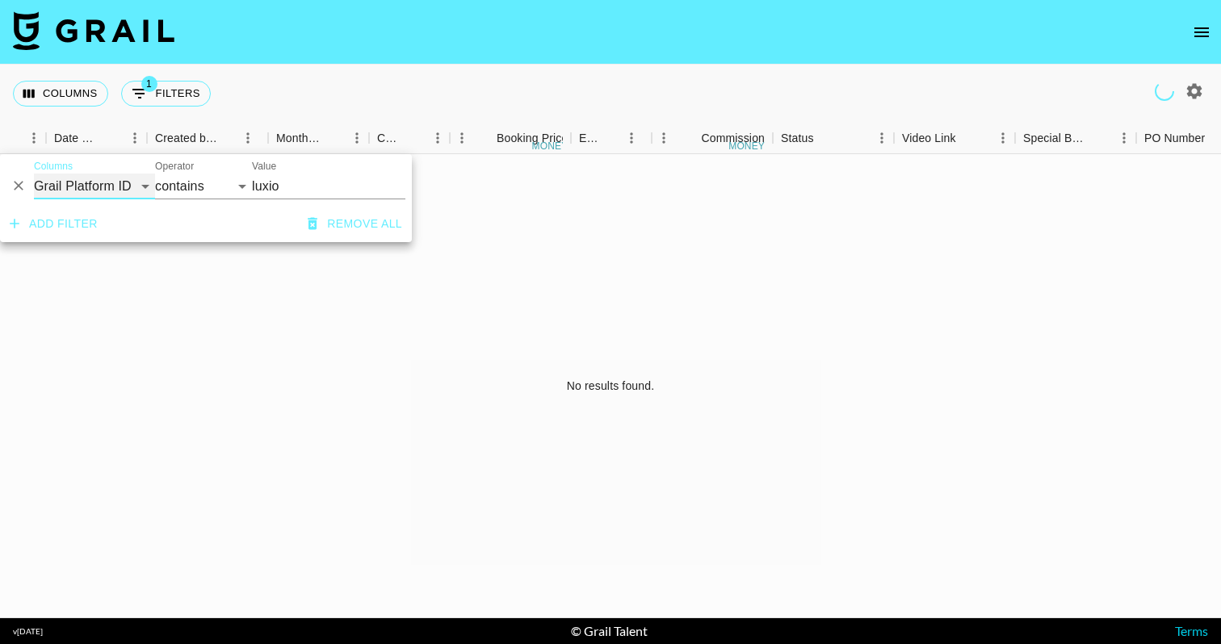
select select "clientId"
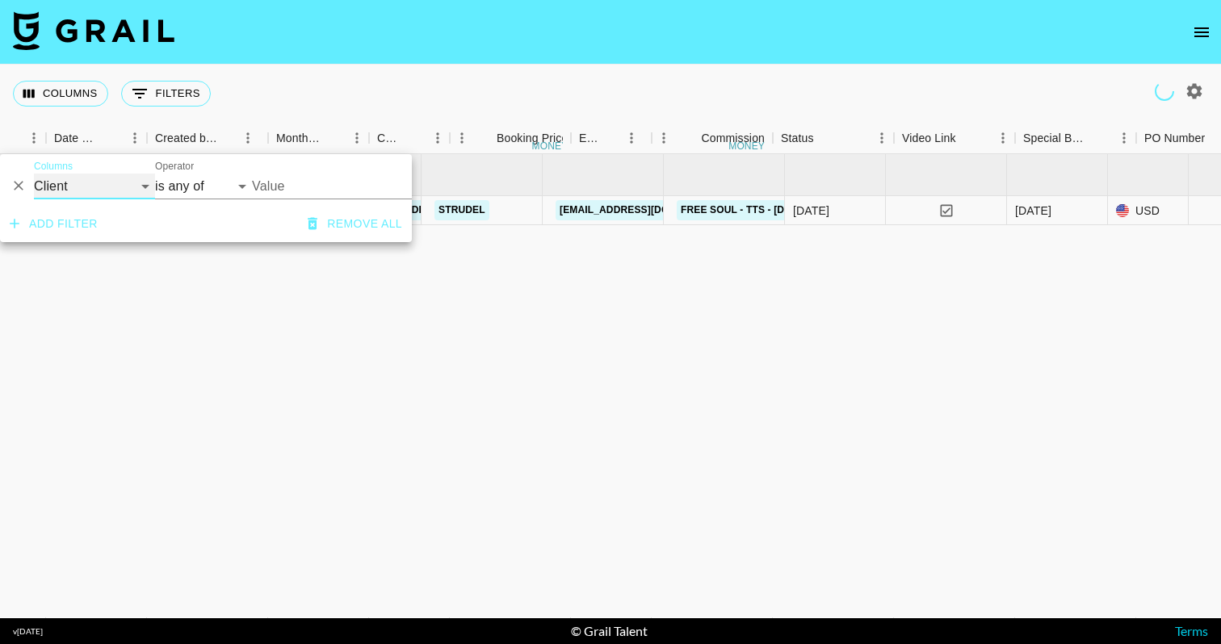
select select "is"
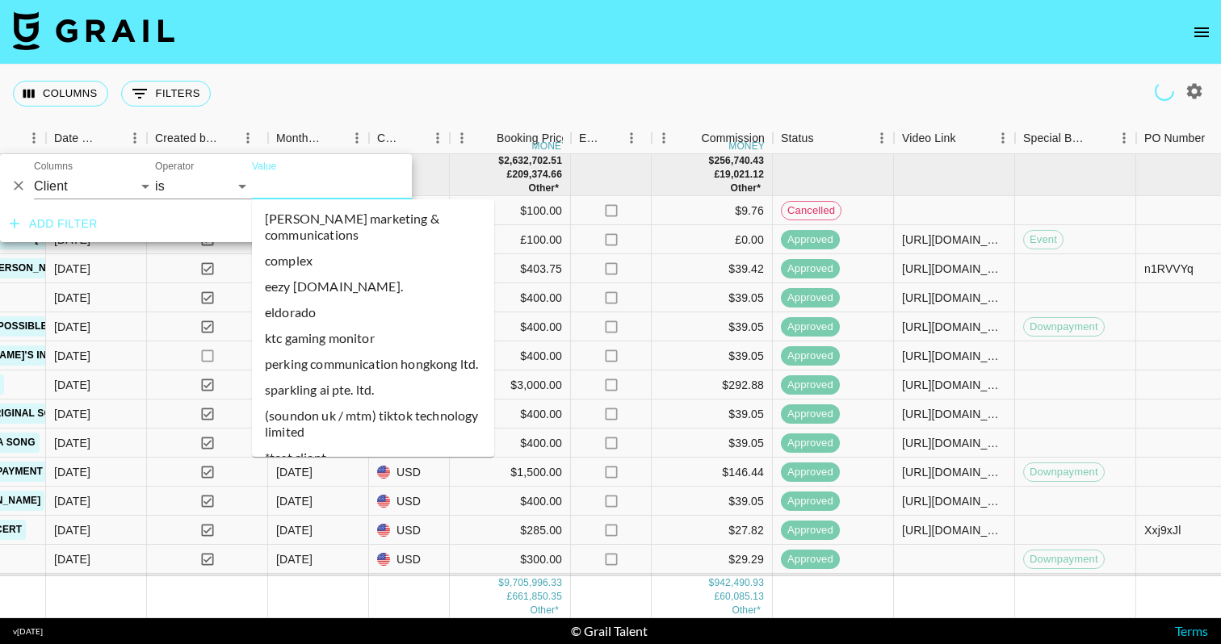
drag, startPoint x: 133, startPoint y: 188, endPoint x: 302, endPoint y: 185, distance: 168.8
click at [302, 185] on input "Value" at bounding box center [361, 186] width 218 height 25
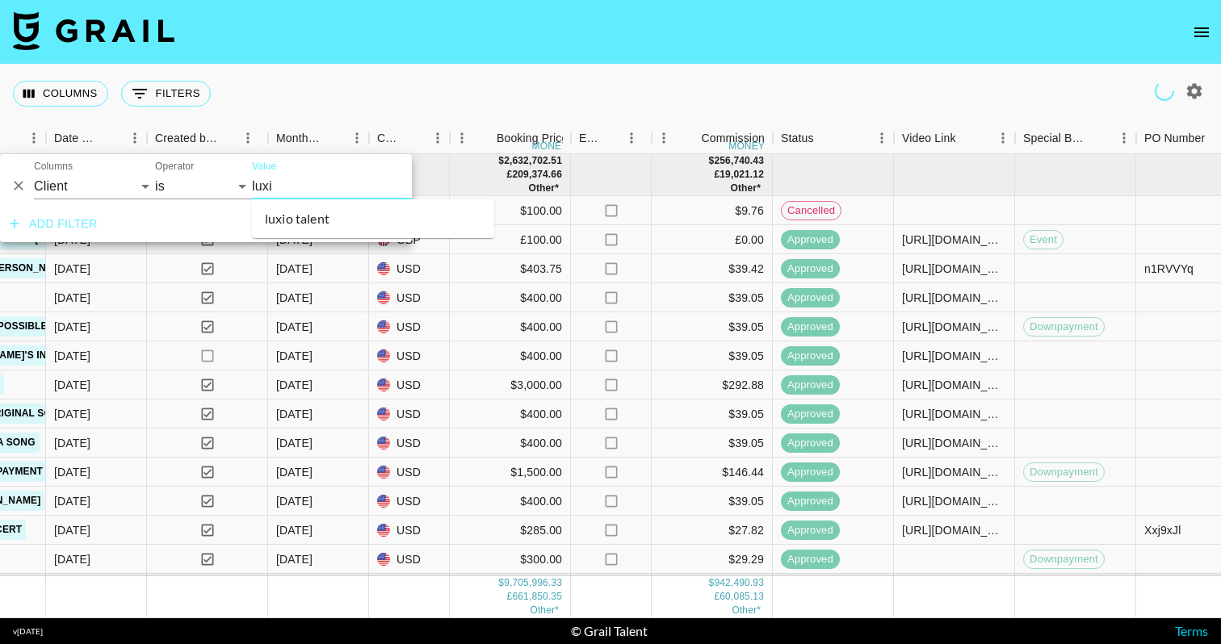
type input "luxio"
click at [311, 219] on li "luxio talent" at bounding box center [373, 219] width 242 height 26
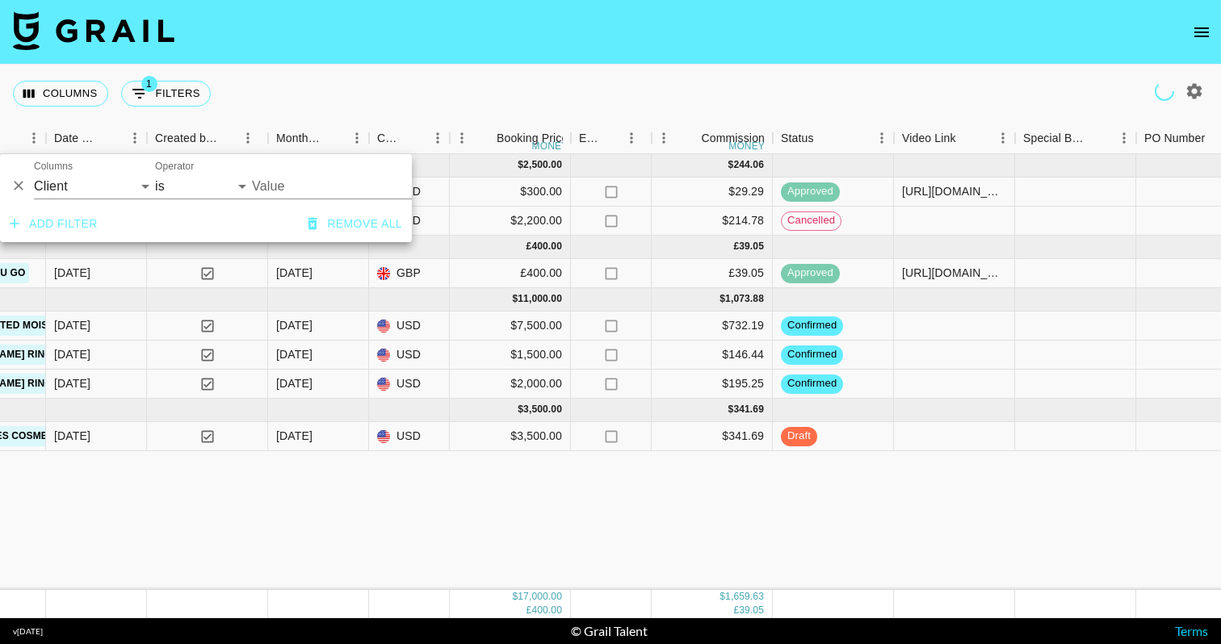
type input "Luxio Talent"
click at [353, 82] on div "Columns 1 Filters + Booking" at bounding box center [610, 94] width 1221 height 58
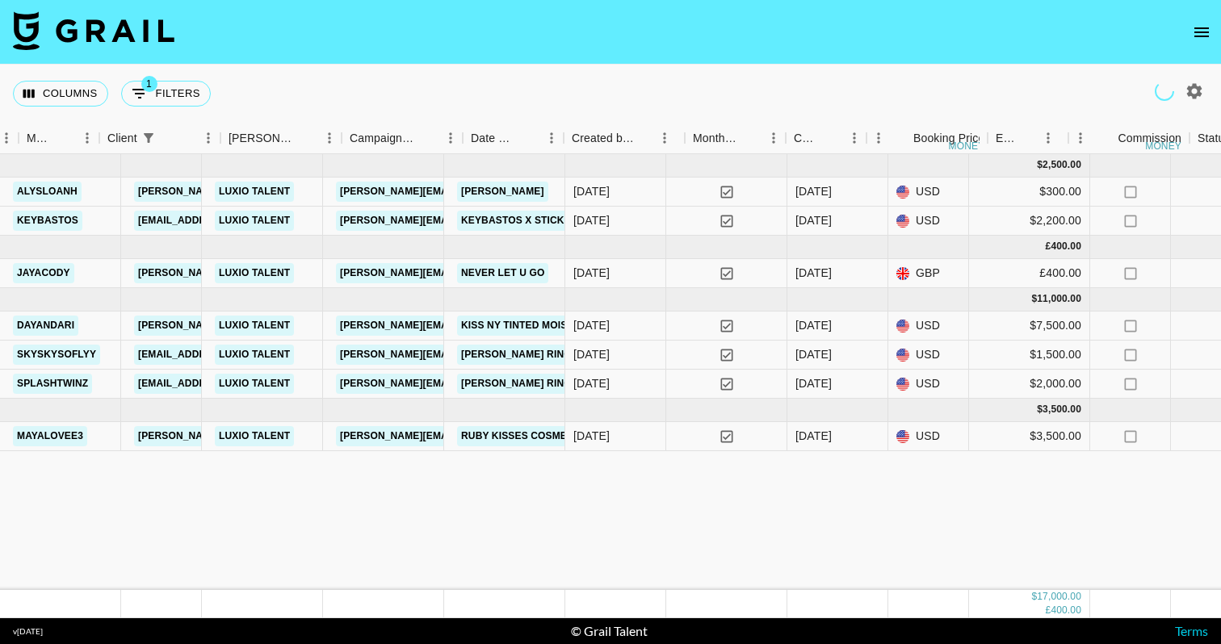
scroll to position [0, 491]
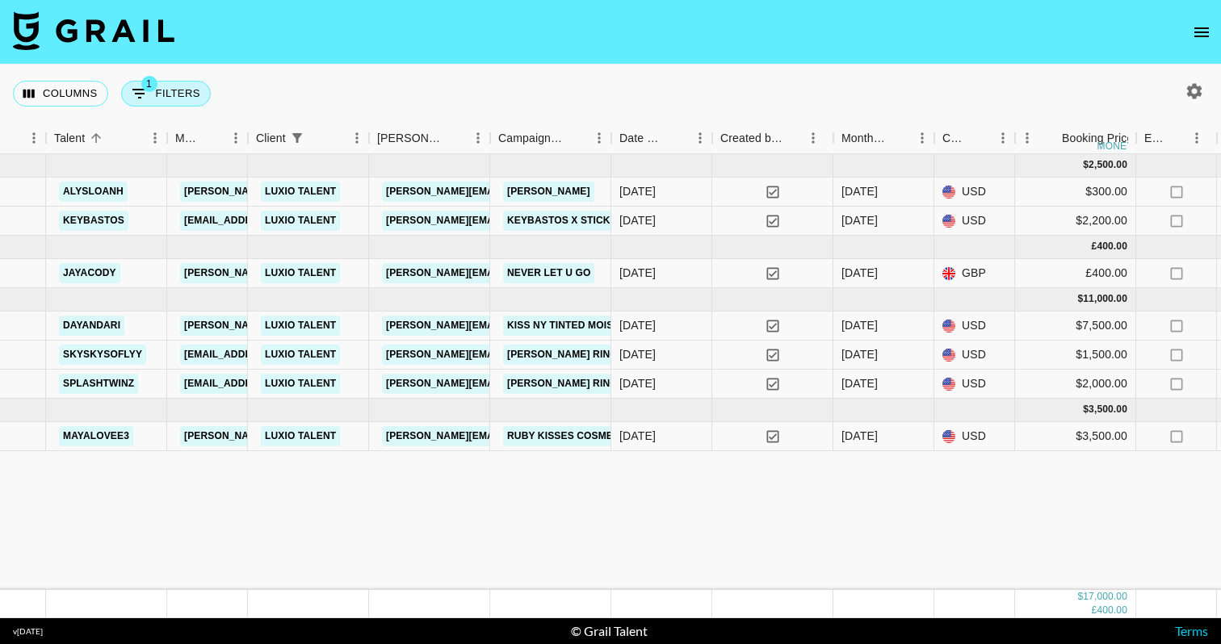
click at [177, 95] on button "1 Filters" at bounding box center [166, 94] width 90 height 26
select select "clientId"
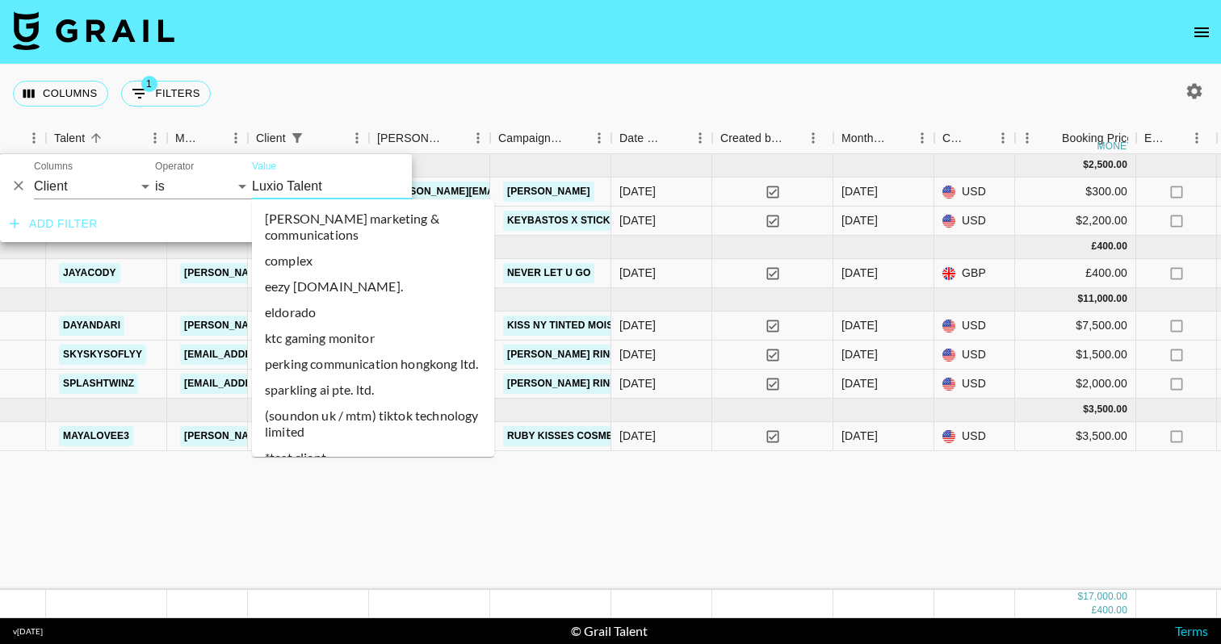
click at [353, 183] on input "Luxio Talent" at bounding box center [350, 186] width 197 height 25
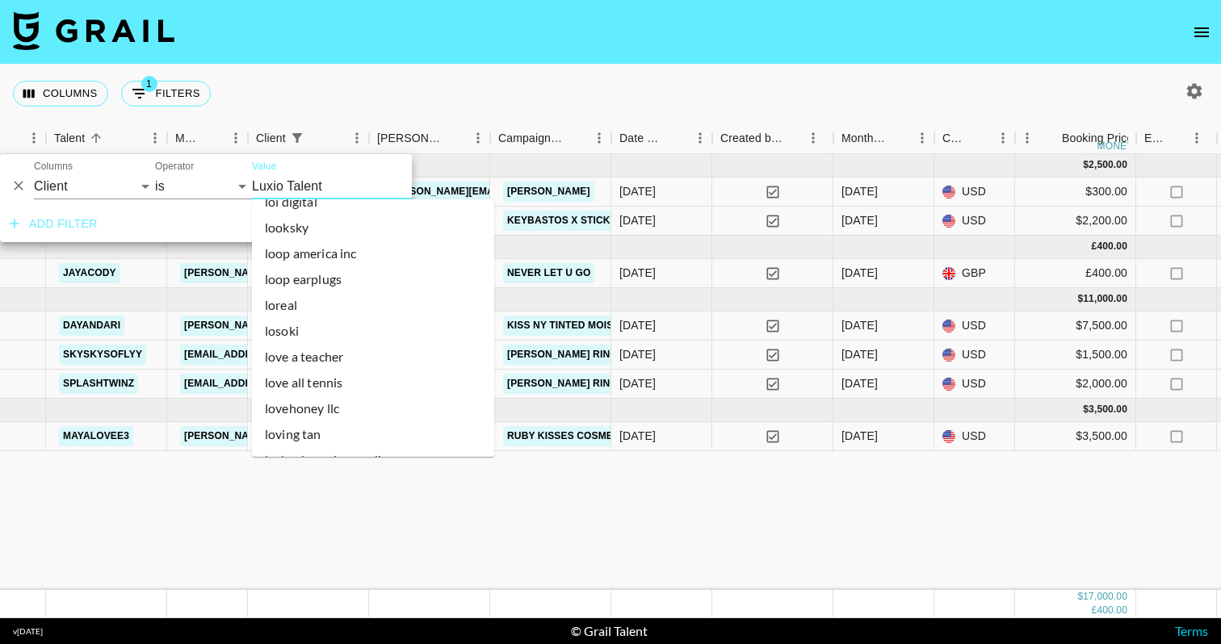
click at [353, 183] on input "Luxio Talent" at bounding box center [350, 186] width 197 height 25
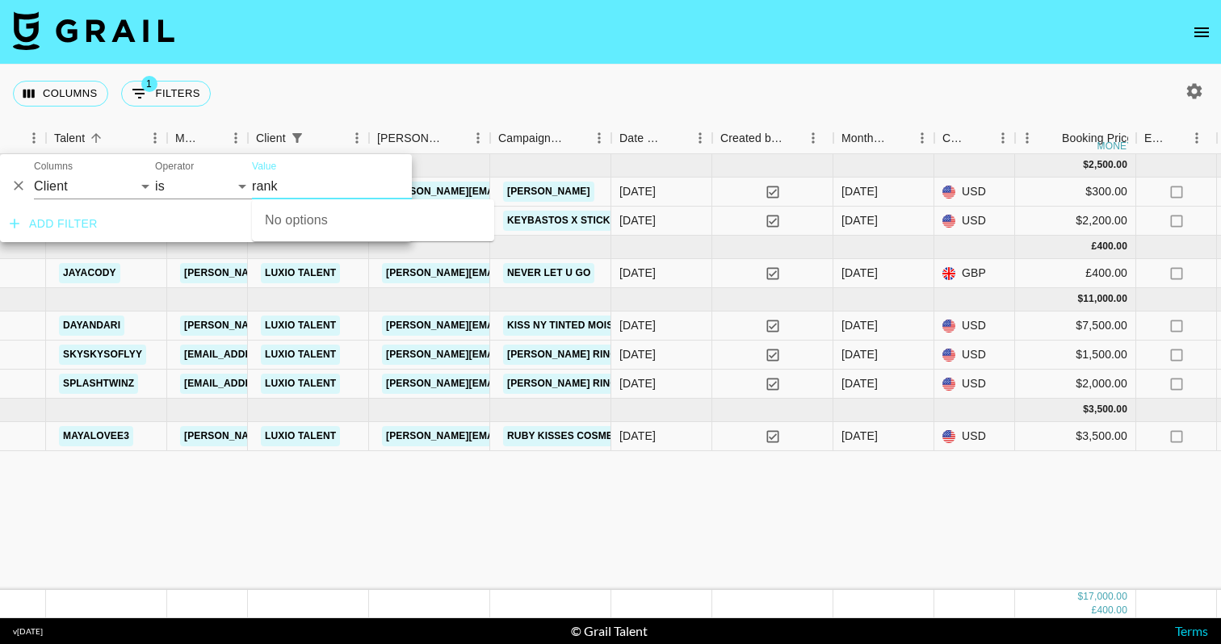
click at [382, 174] on div "Value rank" at bounding box center [373, 180] width 242 height 39
type input "Luxio Talent"
click at [179, 221] on div "Add filter Remove all" at bounding box center [206, 224] width 412 height 36
click at [367, 218] on button "Remove all" at bounding box center [354, 224] width 107 height 30
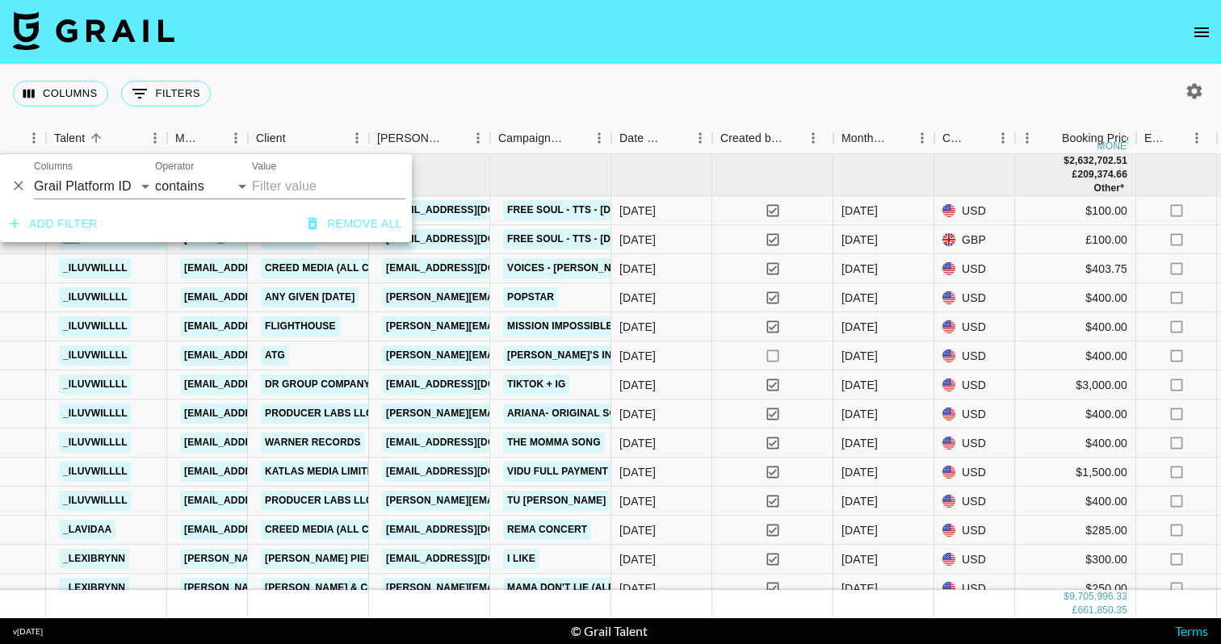
click at [363, 224] on button "Remove all" at bounding box center [354, 224] width 107 height 30
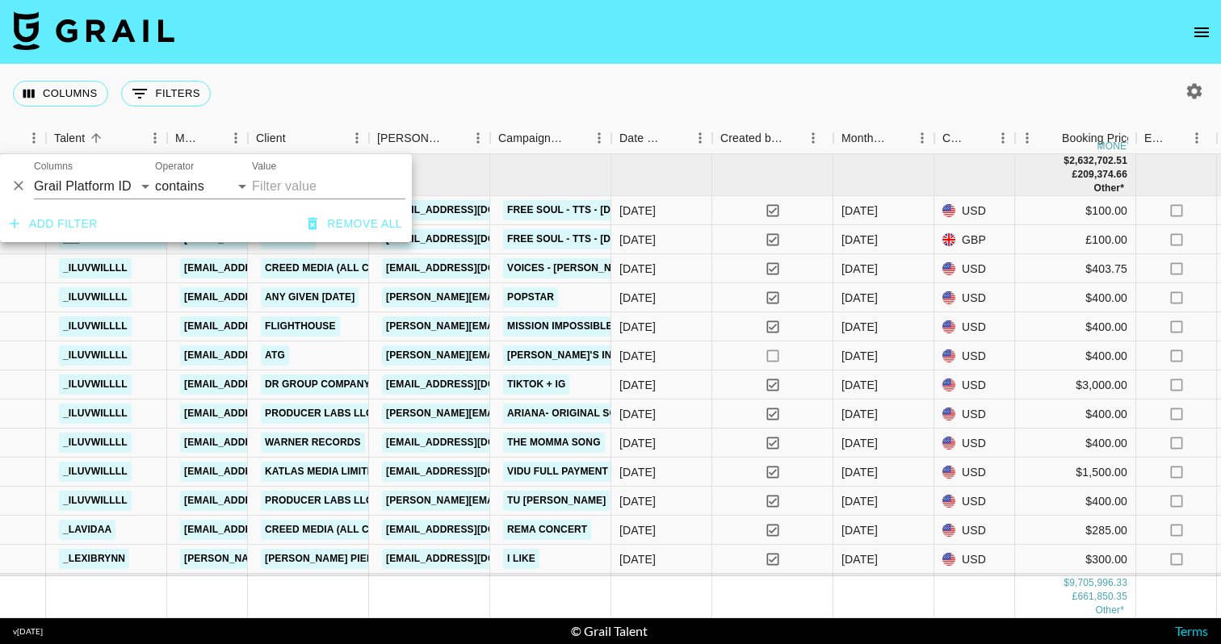
click at [656, 58] on nav at bounding box center [610, 32] width 1221 height 65
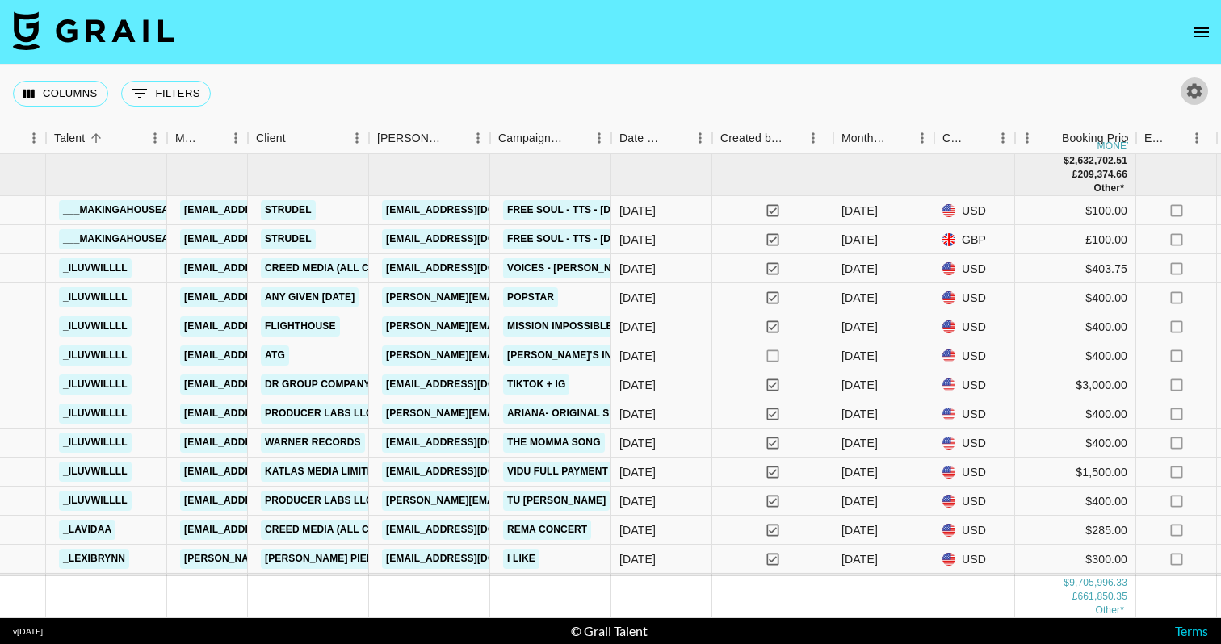
click at [1194, 93] on icon "button" at bounding box center [1194, 91] width 19 height 19
select select "[DATE]"
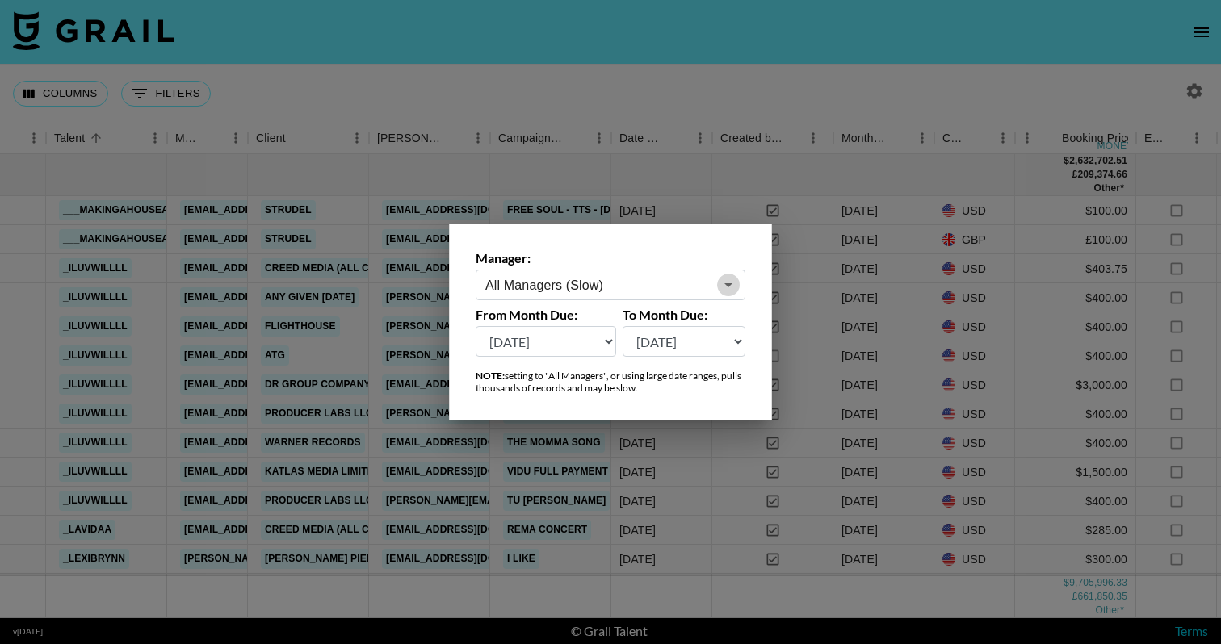
click at [717, 287] on button "Open" at bounding box center [728, 285] width 23 height 23
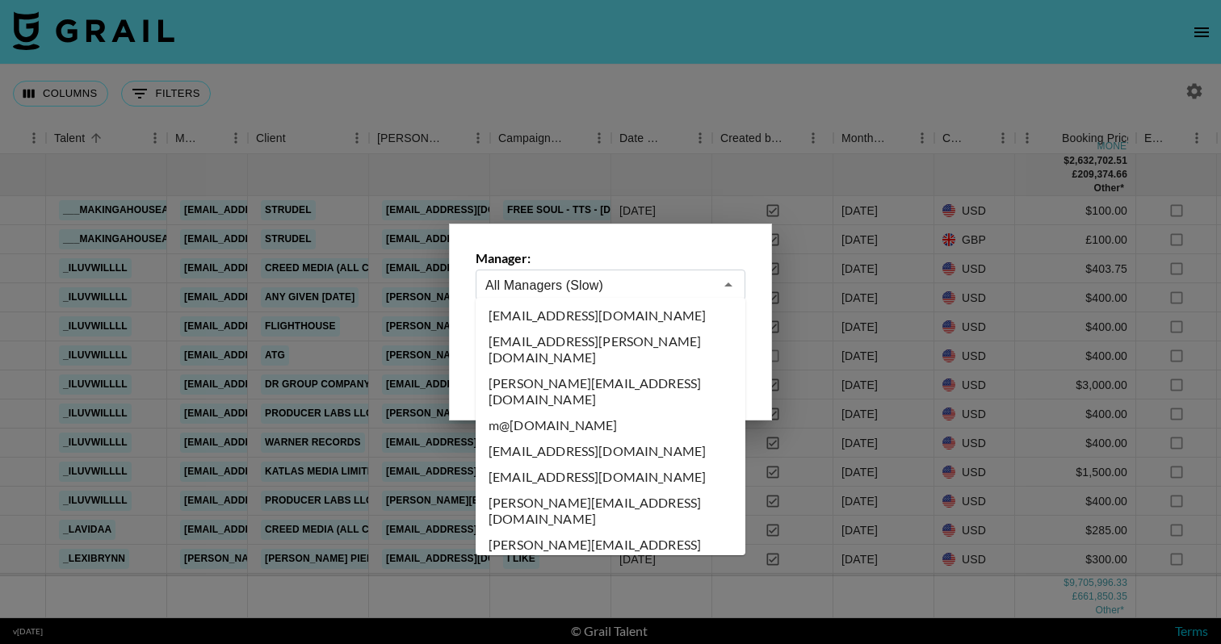
scroll to position [8725, 0]
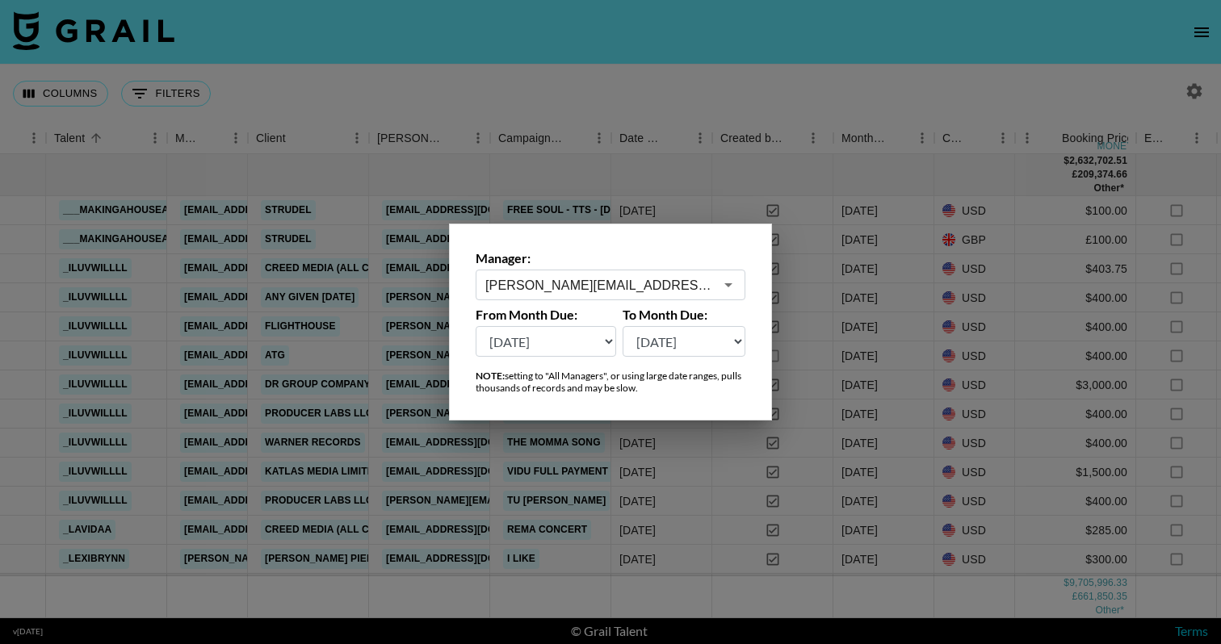
type input "[PERSON_NAME][EMAIL_ADDRESS][DOMAIN_NAME]"
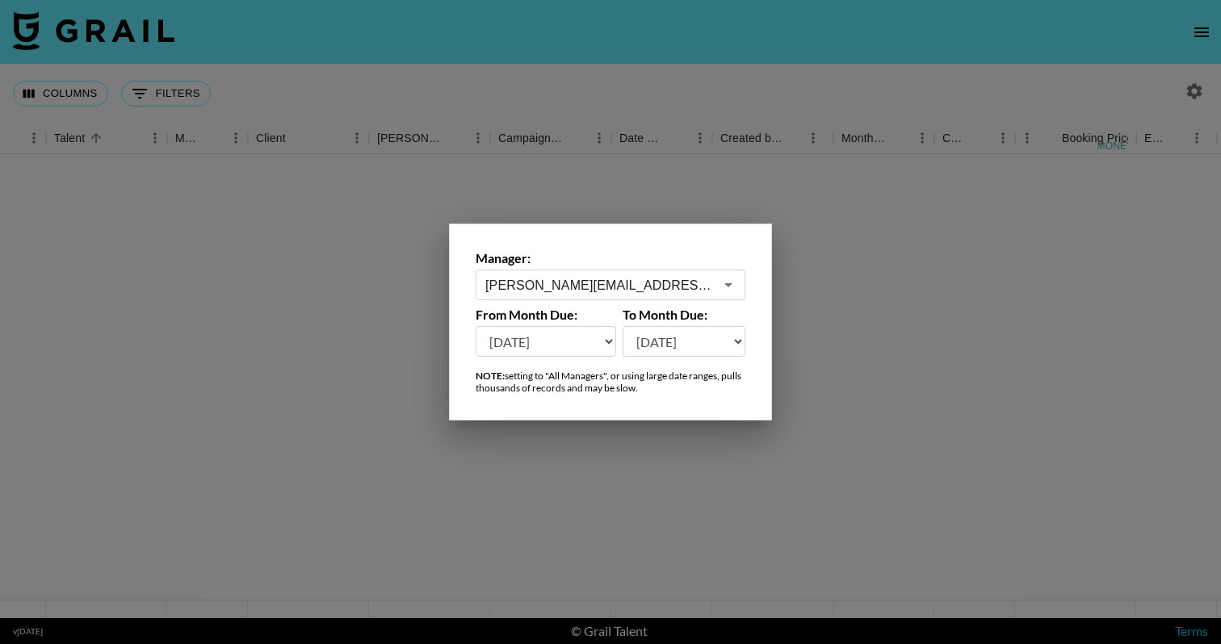
click at [711, 528] on div at bounding box center [610, 322] width 1221 height 644
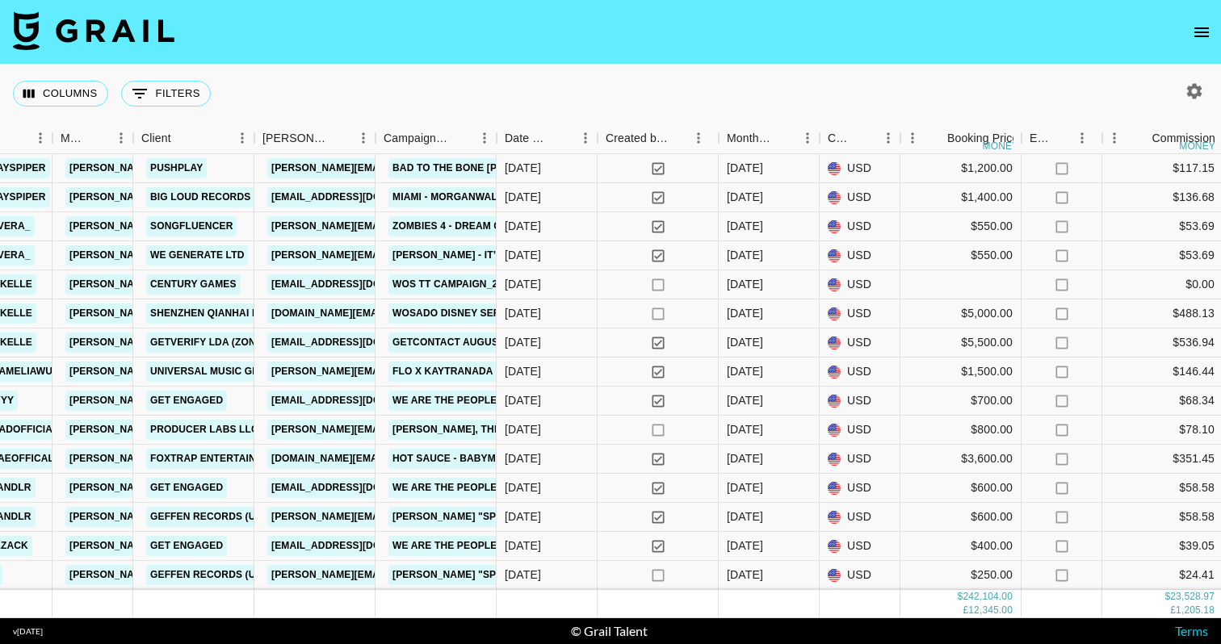
scroll to position [6421, 606]
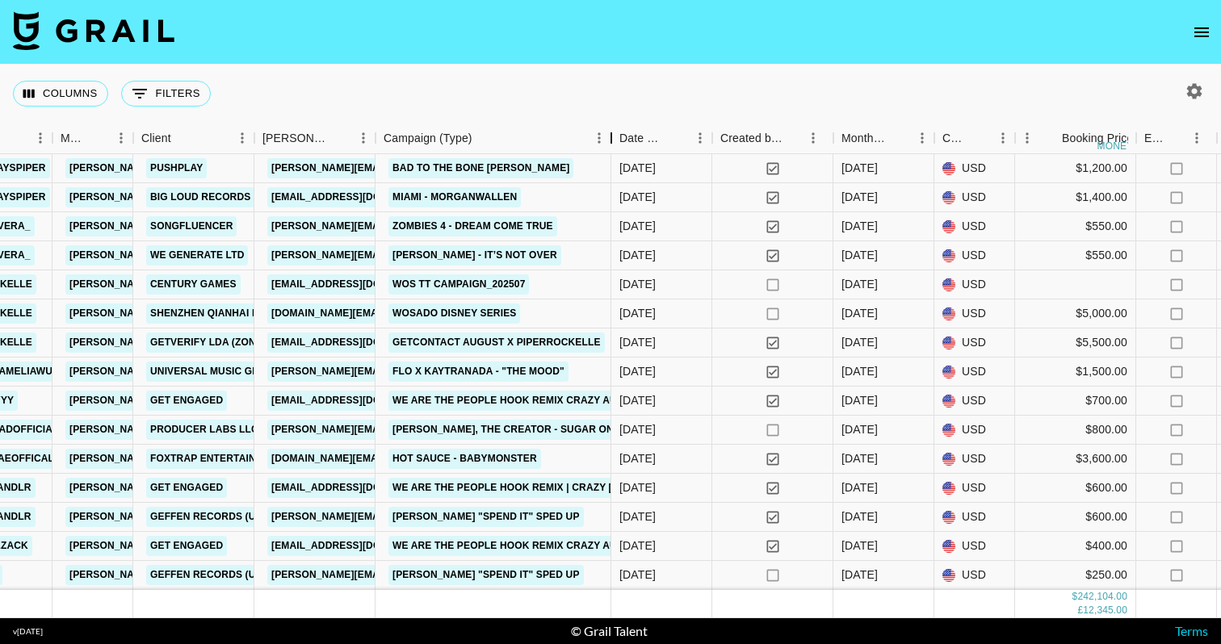
drag, startPoint x: 492, startPoint y: 139, endPoint x: 606, endPoint y: 113, distance: 117.5
click at [606, 113] on div "Columns 0 Filters + Booking Grail Platform ID Airtable ID Talent Manager Client…" at bounding box center [610, 342] width 1221 height 554
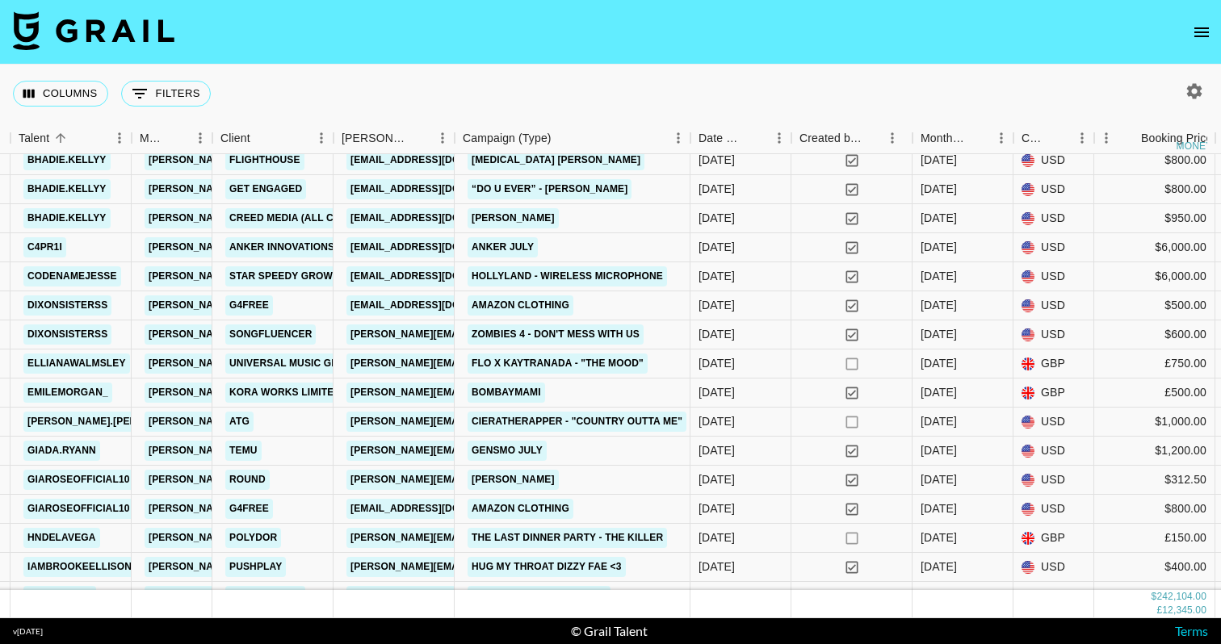
scroll to position [3997, 526]
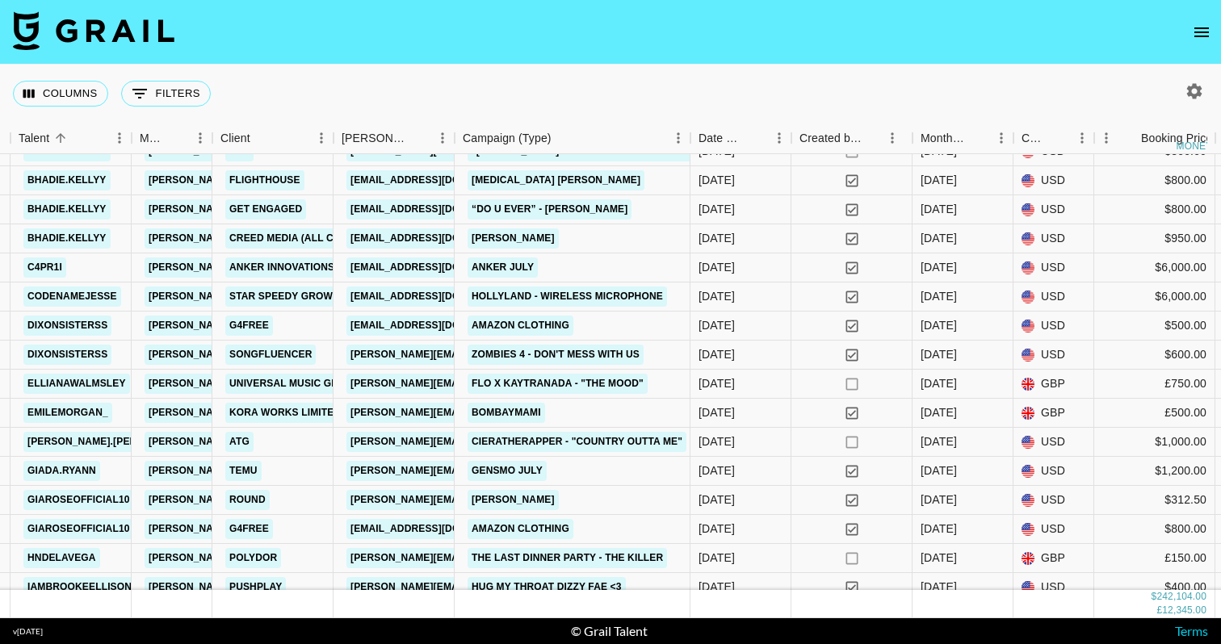
click at [1192, 92] on icon "button" at bounding box center [1194, 91] width 19 height 19
select select "[DATE]"
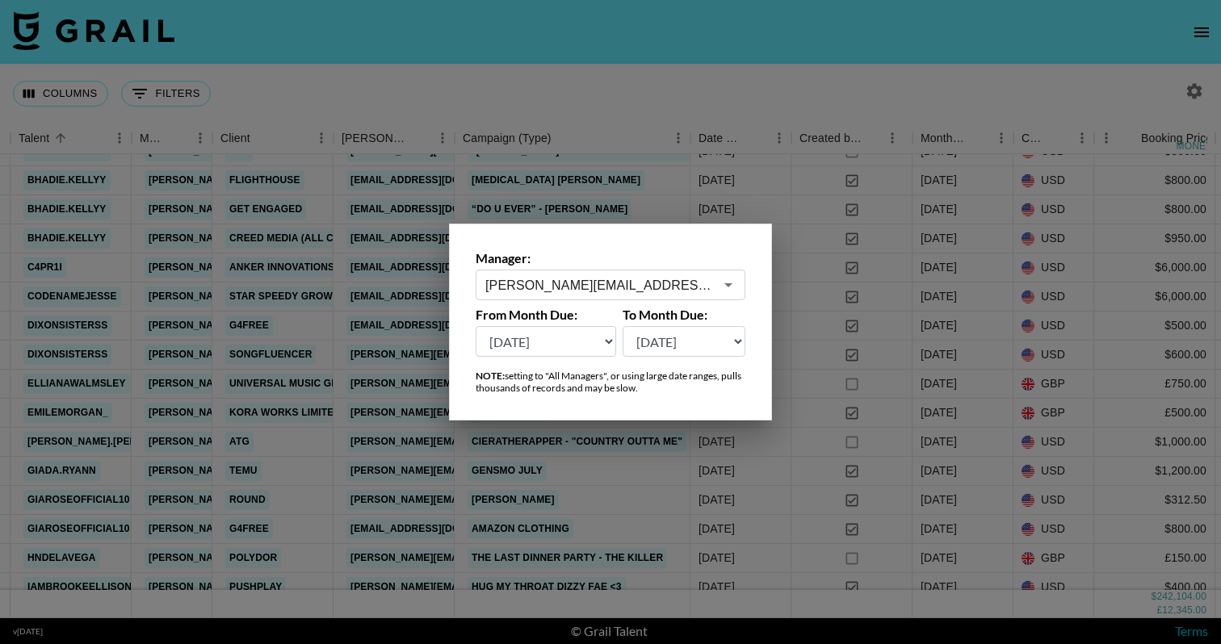
click at [736, 285] on icon "Open" at bounding box center [728, 284] width 19 height 19
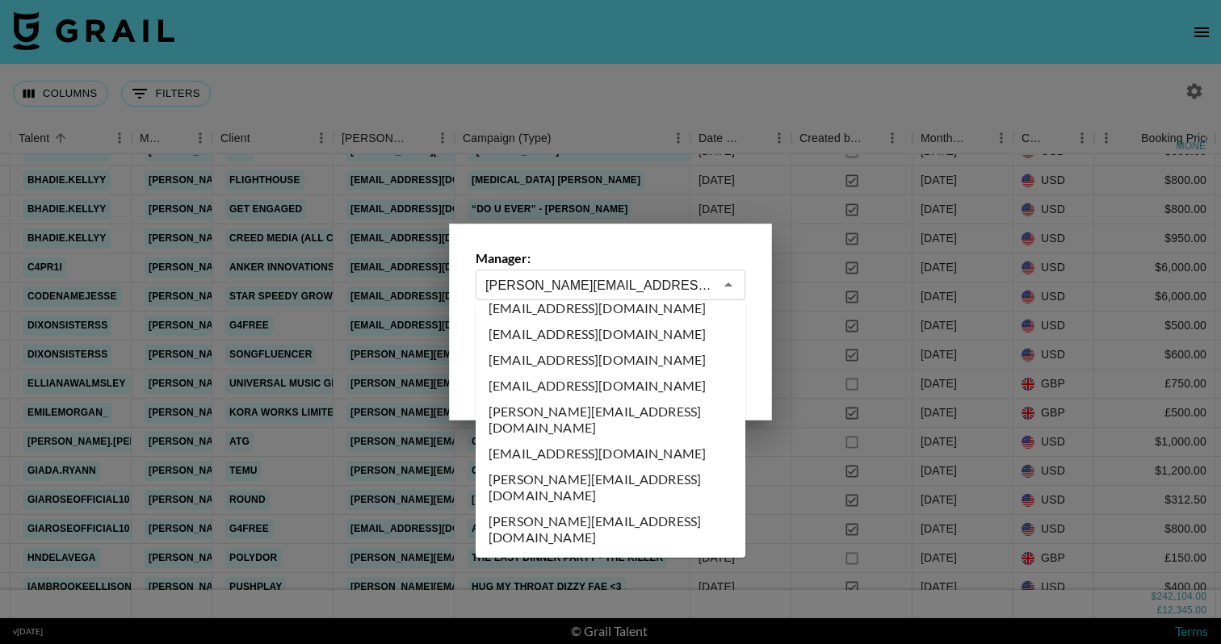
scroll to position [6333, 0]
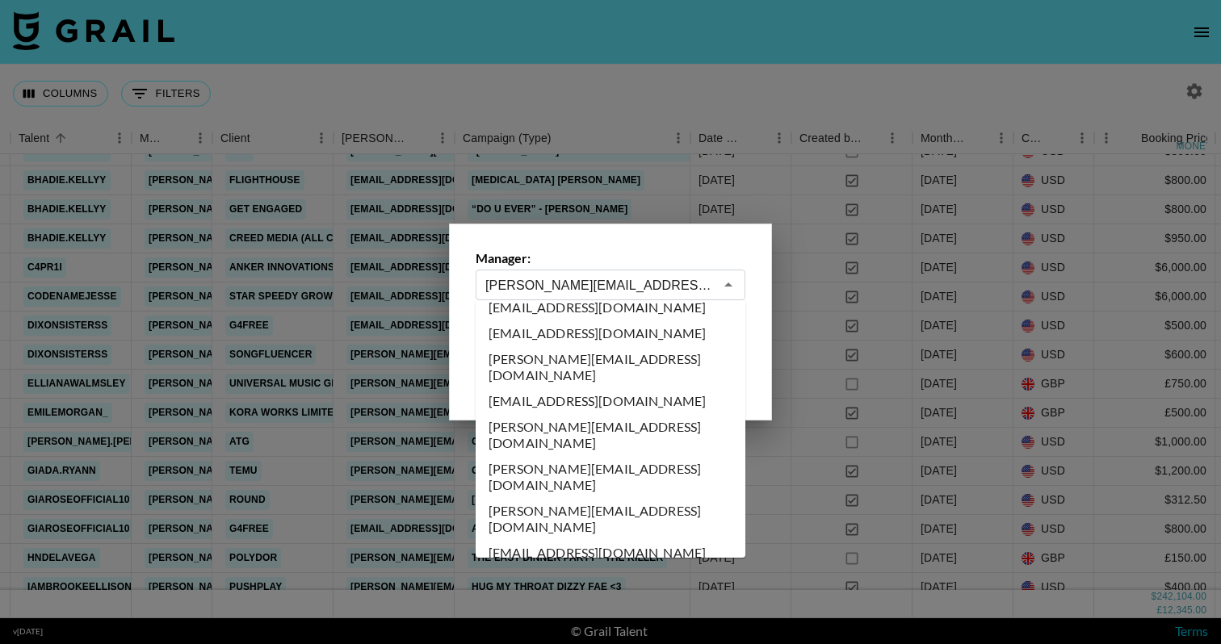
type input "[EMAIL_ADDRESS][DOMAIN_NAME]"
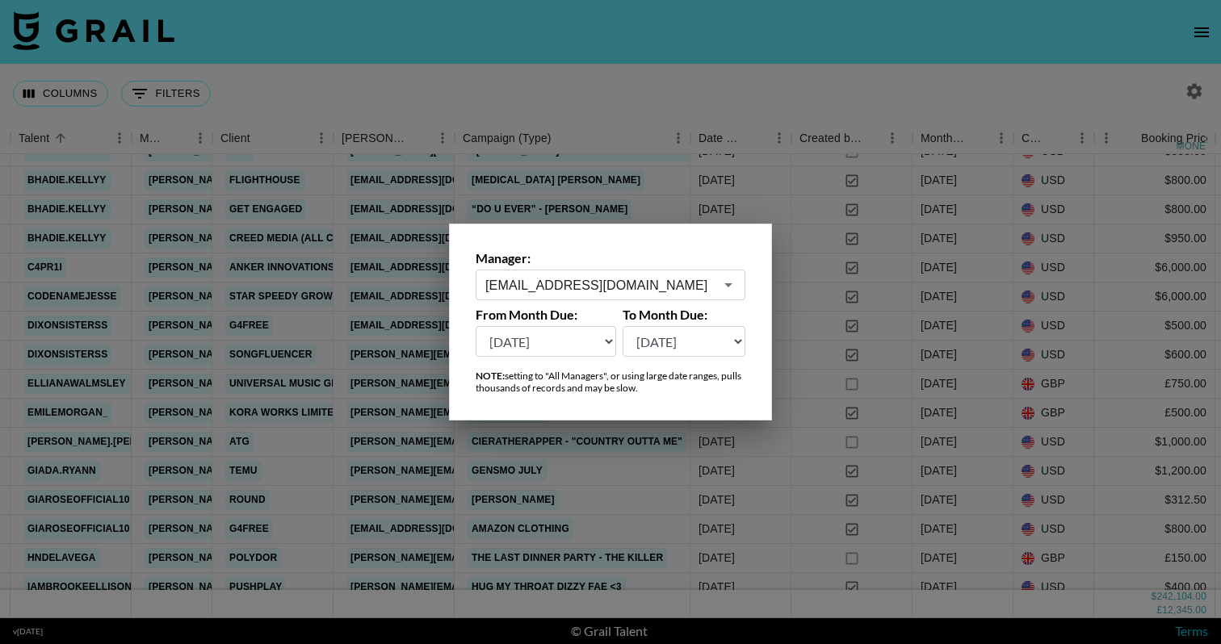
scroll to position [0, 526]
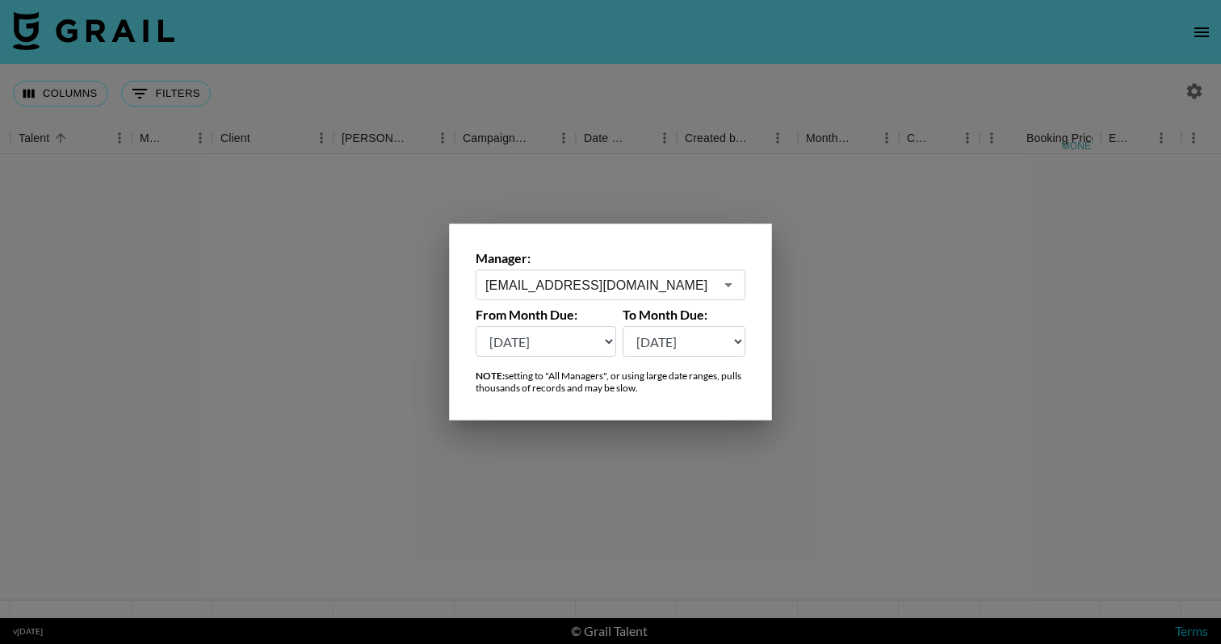
click at [718, 505] on div at bounding box center [610, 322] width 1221 height 644
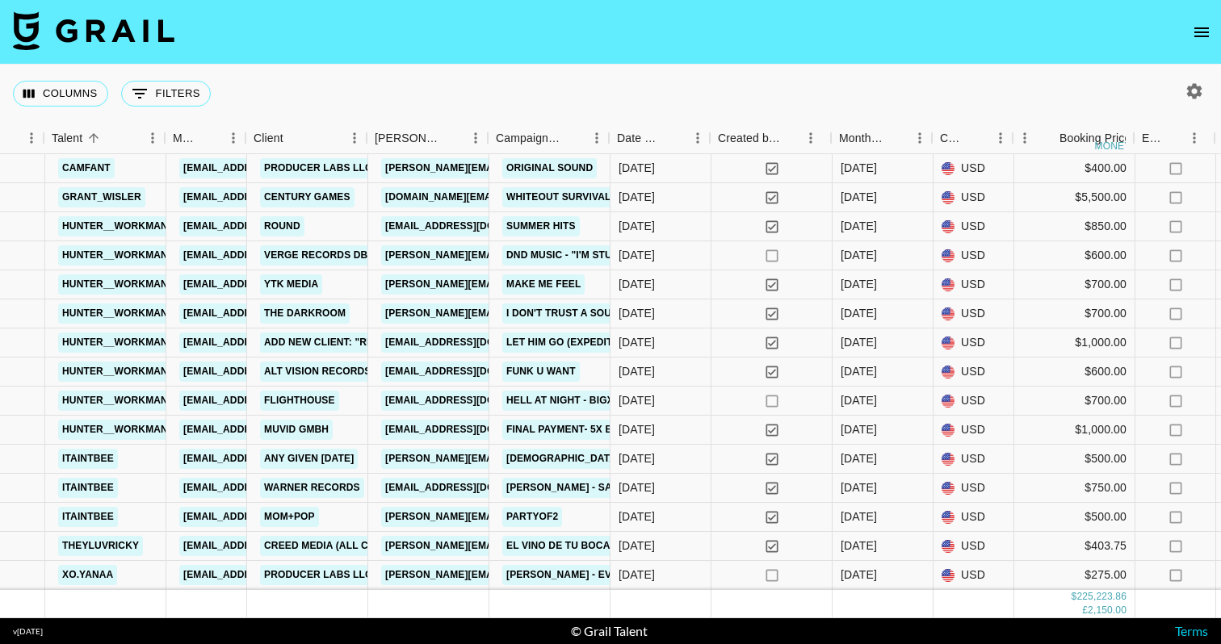
scroll to position [12254, 490]
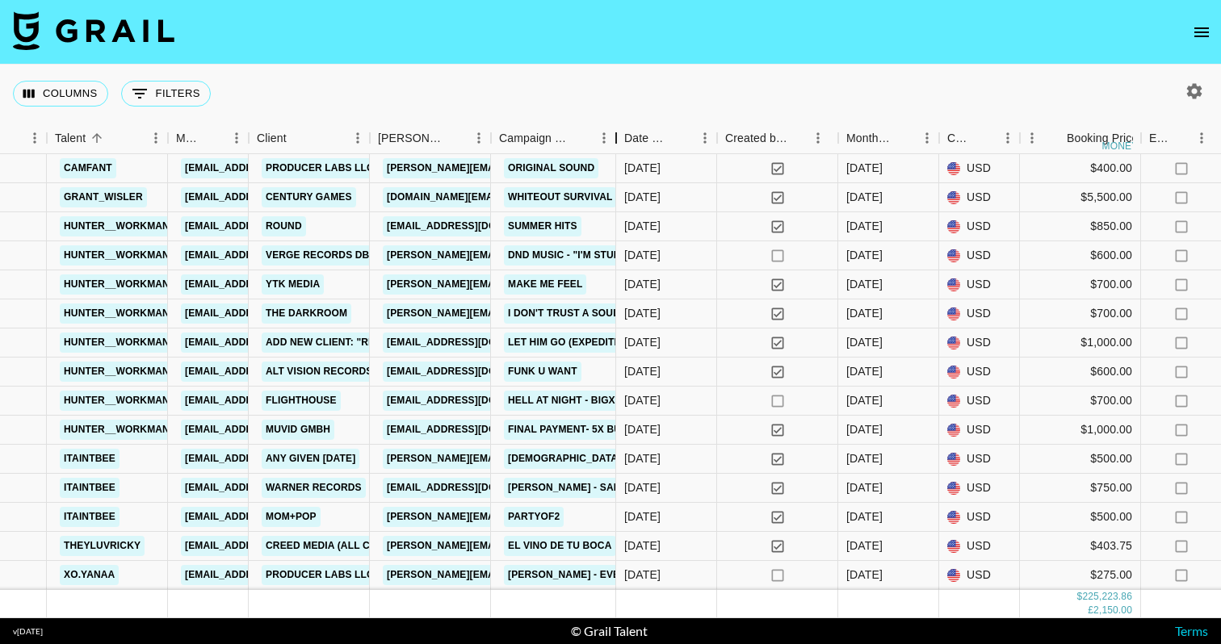
drag, startPoint x: 614, startPoint y: 131, endPoint x: 618, endPoint y: 141, distance: 11.2
click at [618, 141] on div "Campaign (Type)" at bounding box center [615, 138] width 19 height 31
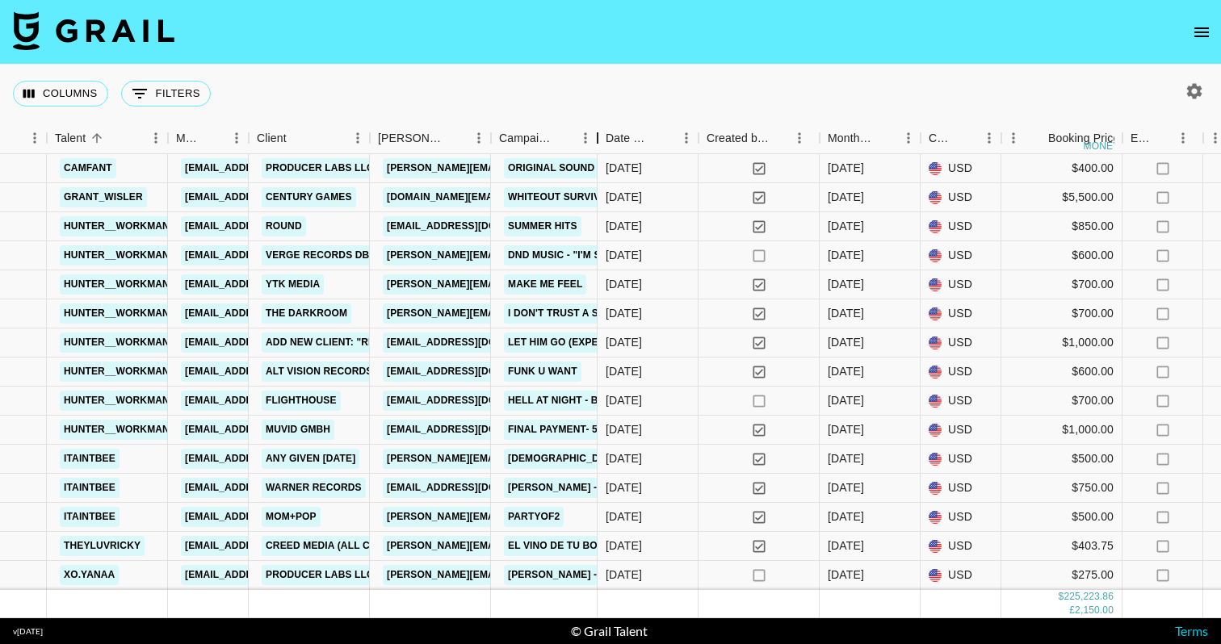
drag, startPoint x: 618, startPoint y: 136, endPoint x: 600, endPoint y: 144, distance: 20.3
click at [600, 144] on div "Campaign (Type)" at bounding box center [597, 138] width 19 height 31
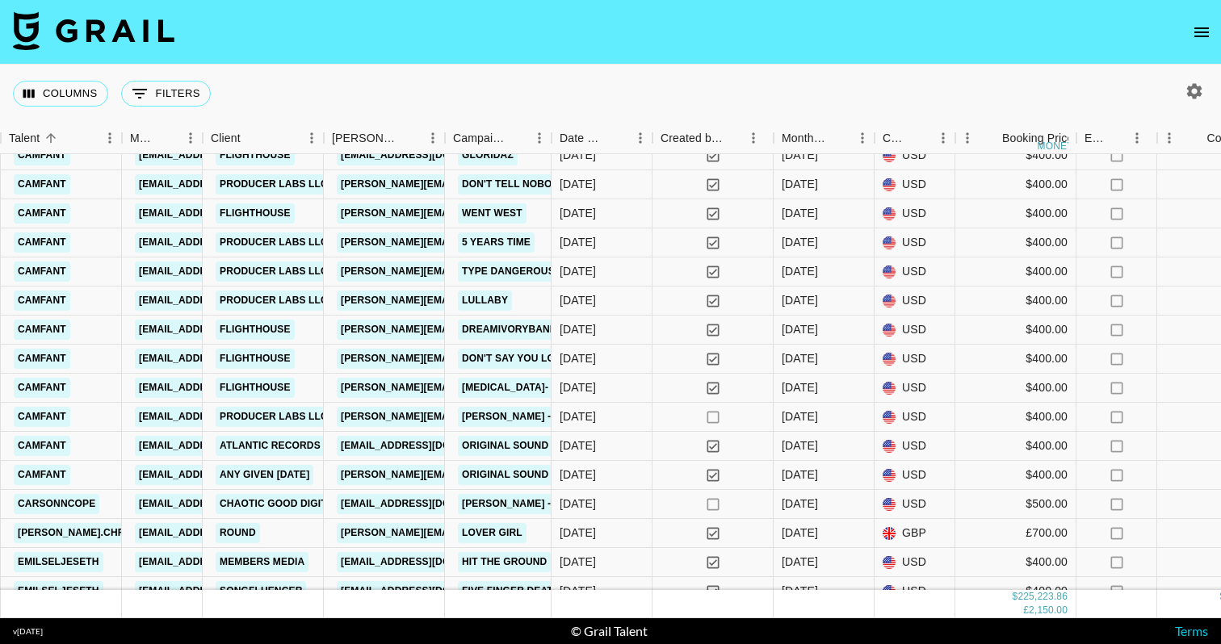
scroll to position [9299, 536]
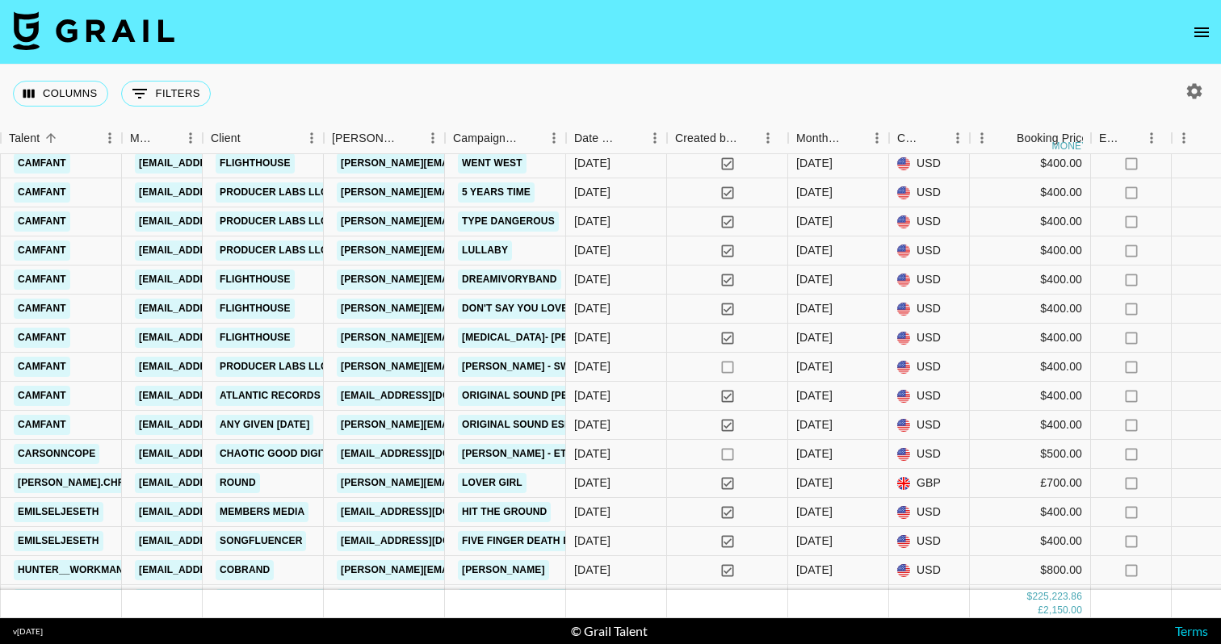
click at [1188, 90] on icon "button" at bounding box center [1194, 91] width 19 height 19
select select "[DATE]"
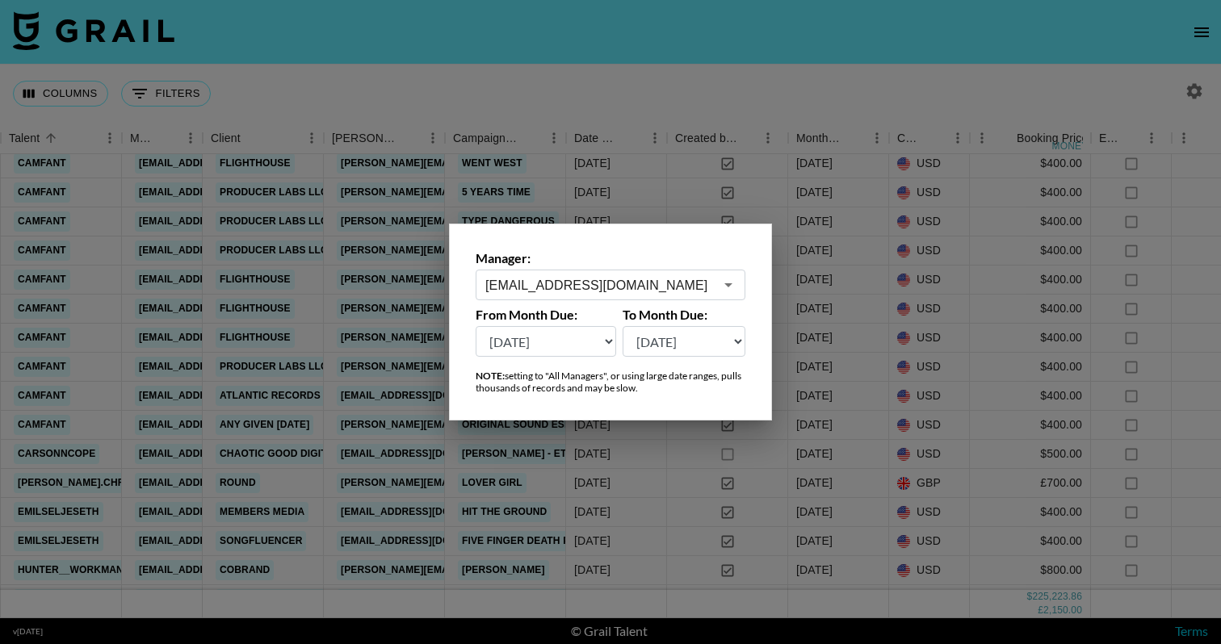
click at [703, 296] on div "[EMAIL_ADDRESS][DOMAIN_NAME] ​" at bounding box center [611, 285] width 270 height 31
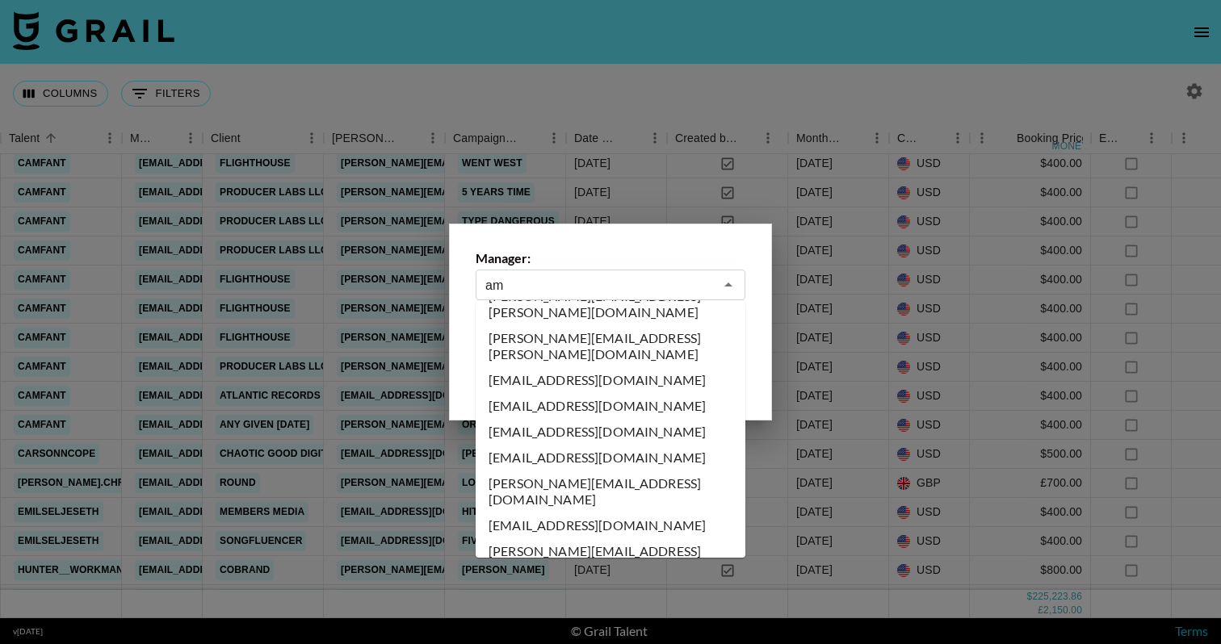
scroll to position [0, 0]
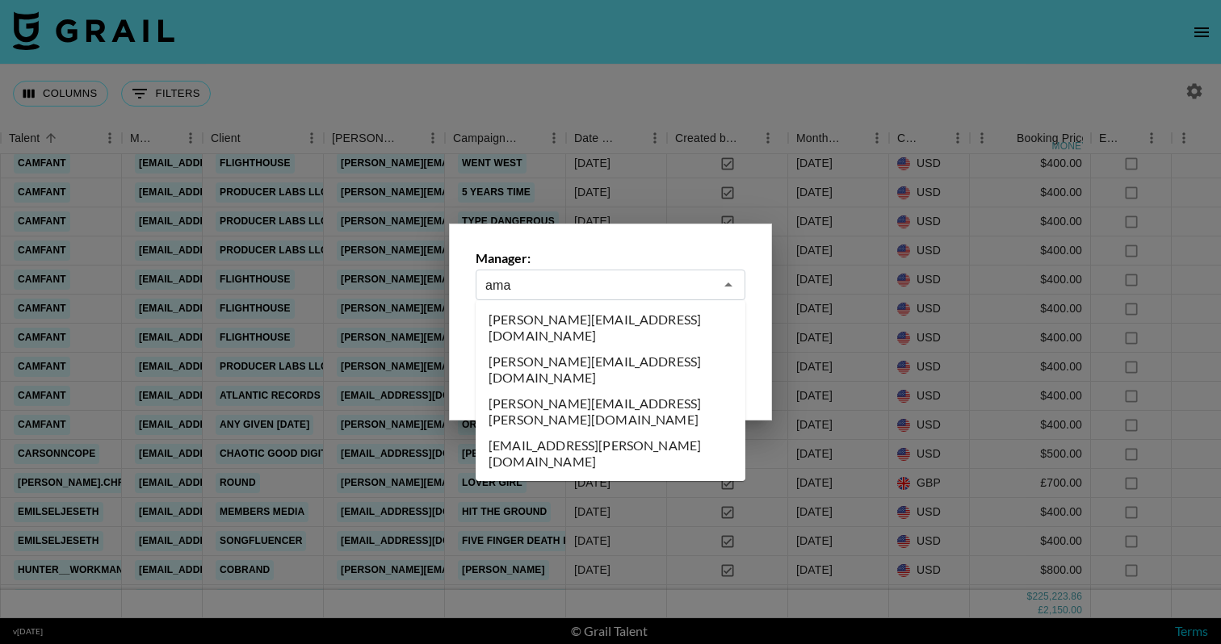
click at [694, 321] on li "[PERSON_NAME][EMAIL_ADDRESS][DOMAIN_NAME]" at bounding box center [611, 328] width 270 height 42
type input "[PERSON_NAME][EMAIL_ADDRESS][DOMAIN_NAME]"
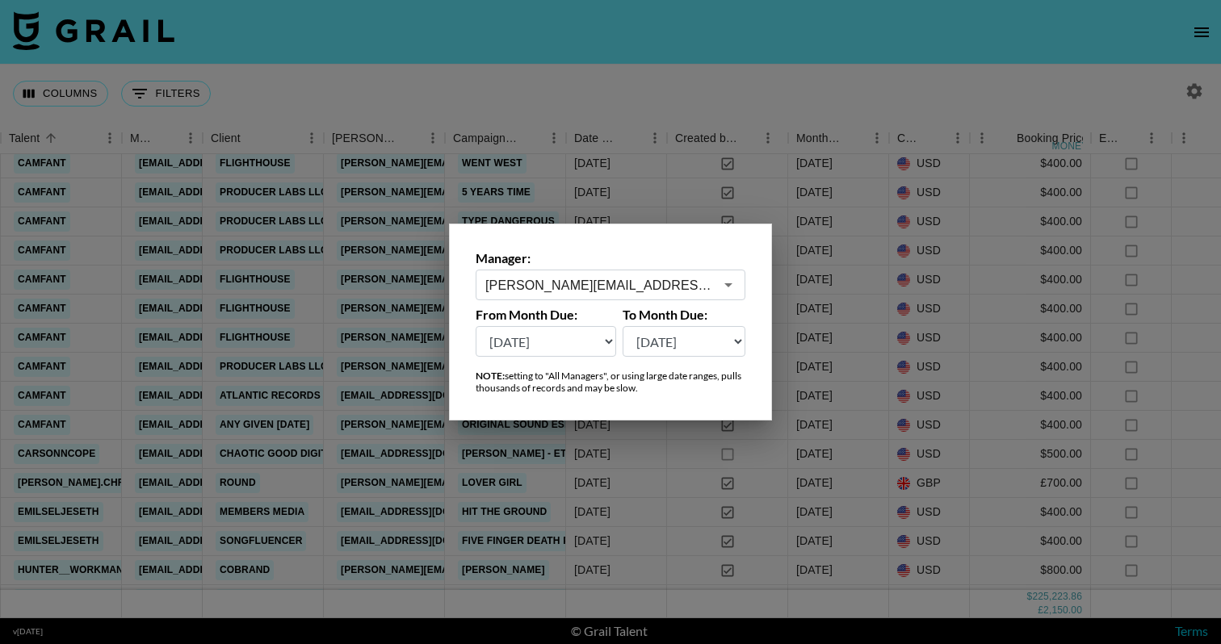
scroll to position [0, 536]
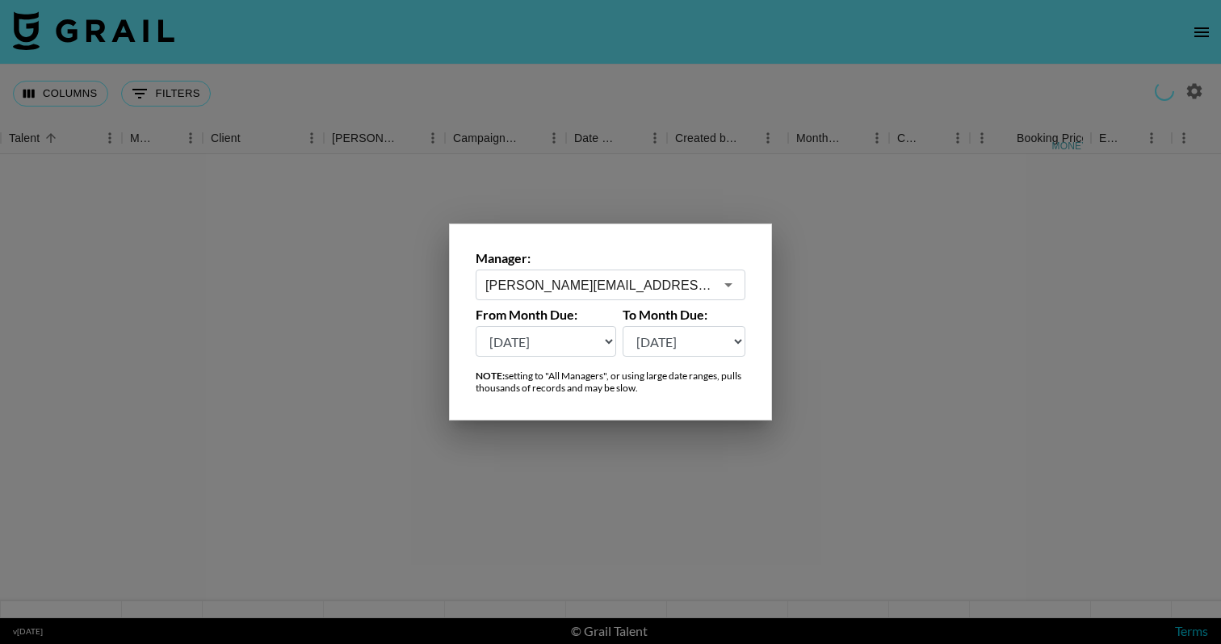
click at [882, 266] on div at bounding box center [610, 322] width 1221 height 644
